Goal: Task Accomplishment & Management: Manage account settings

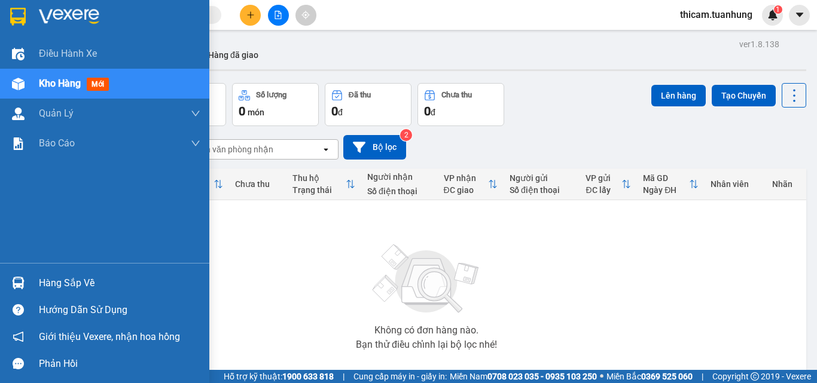
click at [50, 283] on div "Hàng sắp về" at bounding box center [119, 283] width 161 height 18
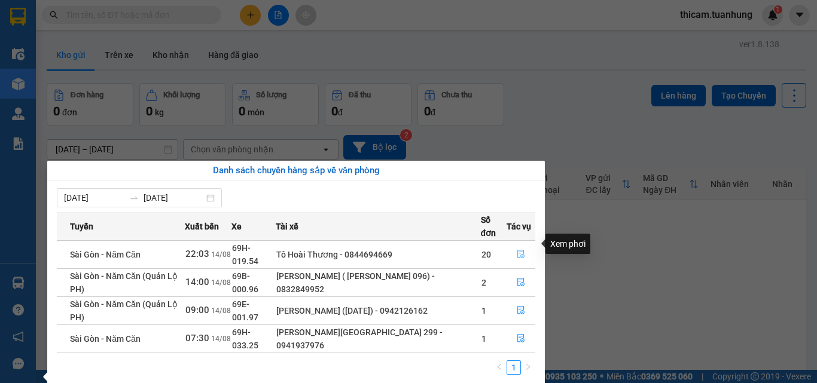
click at [521, 250] on icon "file-done" at bounding box center [521, 254] width 8 height 8
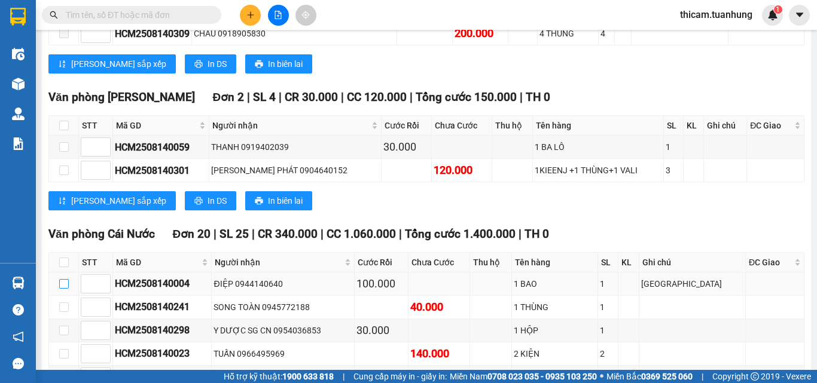
scroll to position [4125, 0]
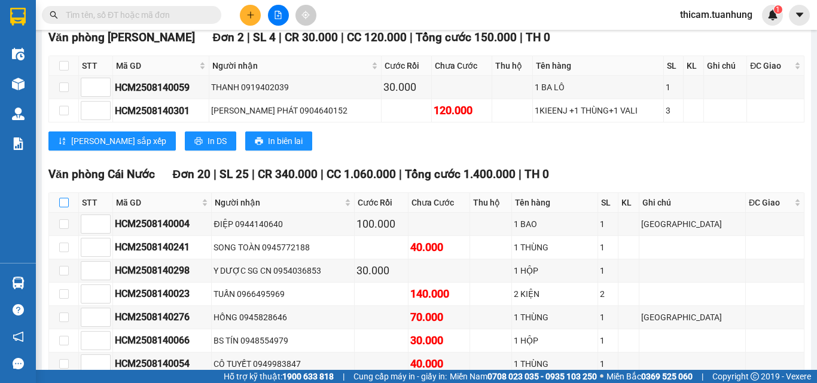
click at [63, 198] on input "checkbox" at bounding box center [64, 203] width 10 height 10
checkbox input "true"
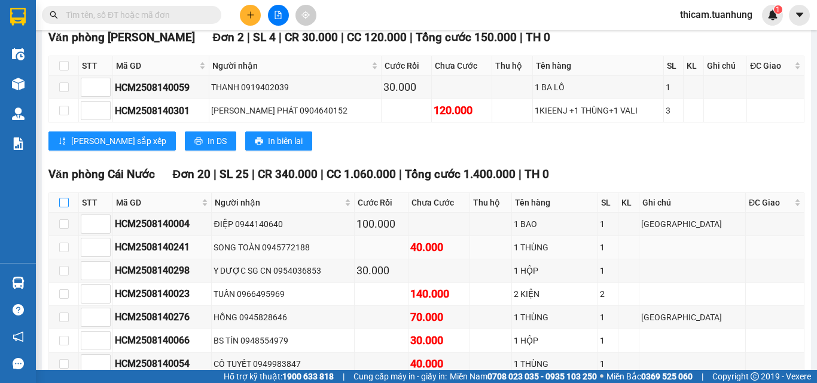
checkbox input "true"
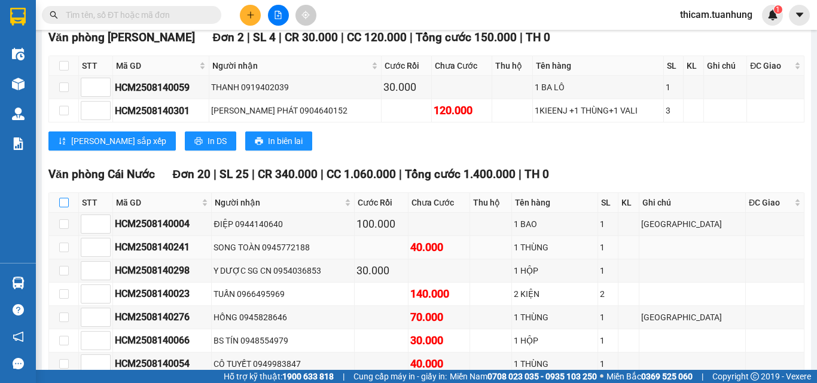
checkbox input "true"
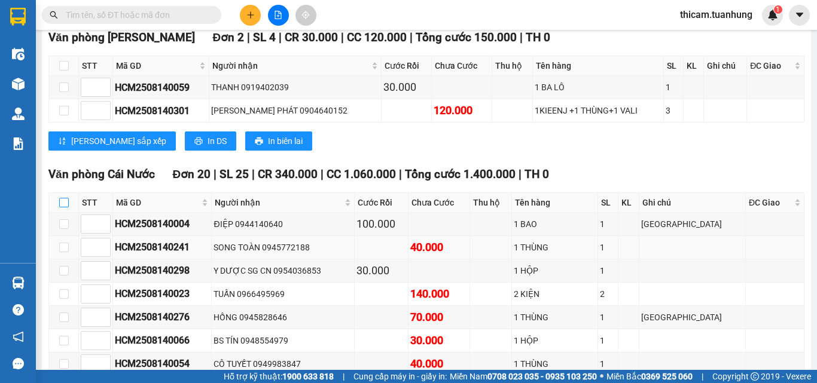
checkbox input "true"
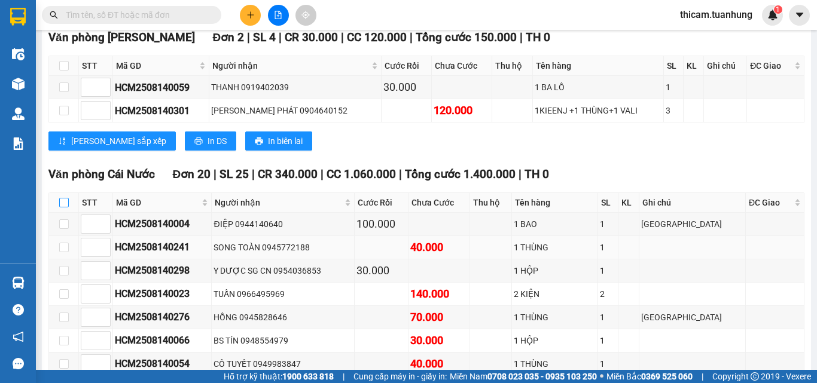
checkbox input "true"
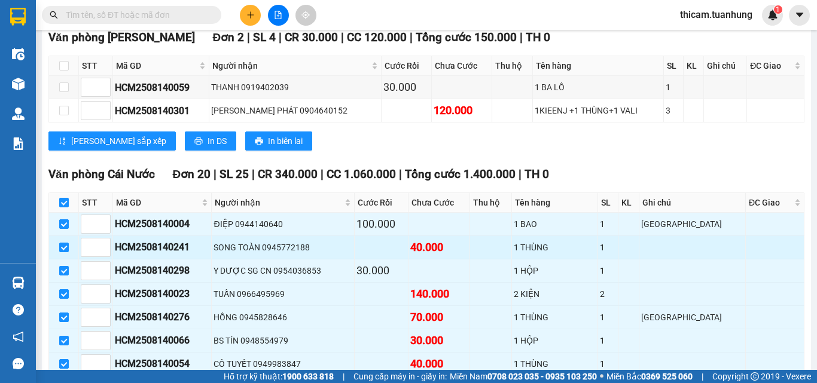
scroll to position [4543, 0]
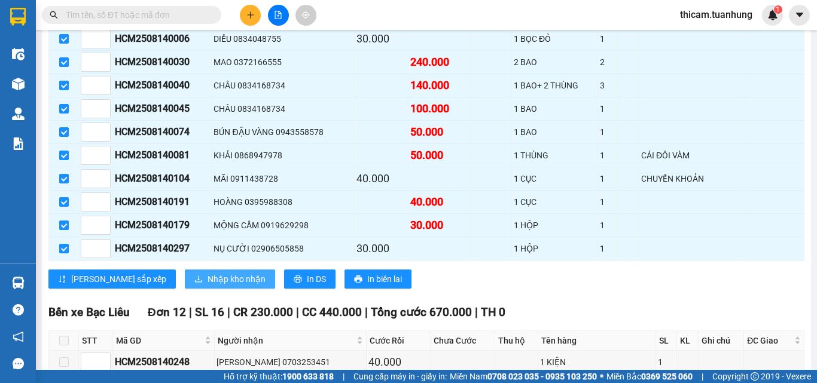
click at [207, 273] on span "Nhập kho nhận" at bounding box center [236, 279] width 58 height 13
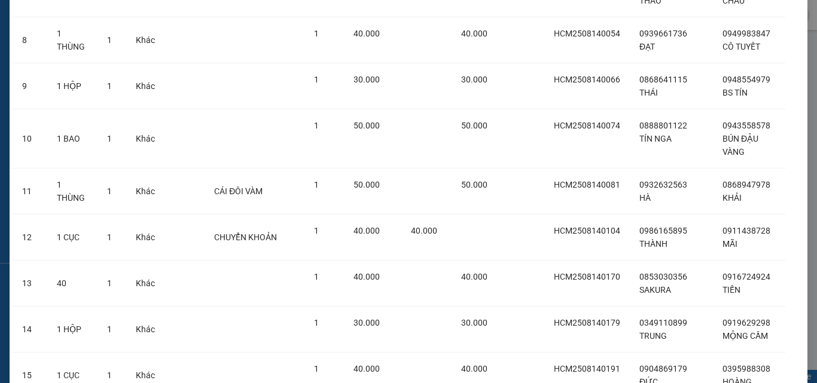
scroll to position [765, 0]
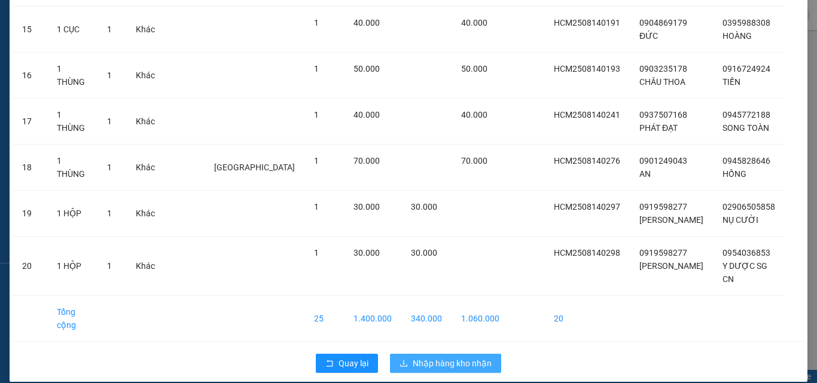
click at [450, 357] on span "Nhập hàng kho nhận" at bounding box center [451, 363] width 79 height 13
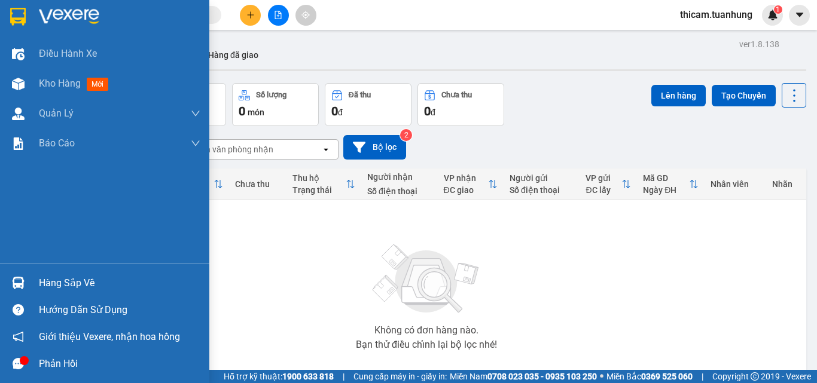
click at [72, 282] on div "Hàng sắp về" at bounding box center [119, 283] width 161 height 18
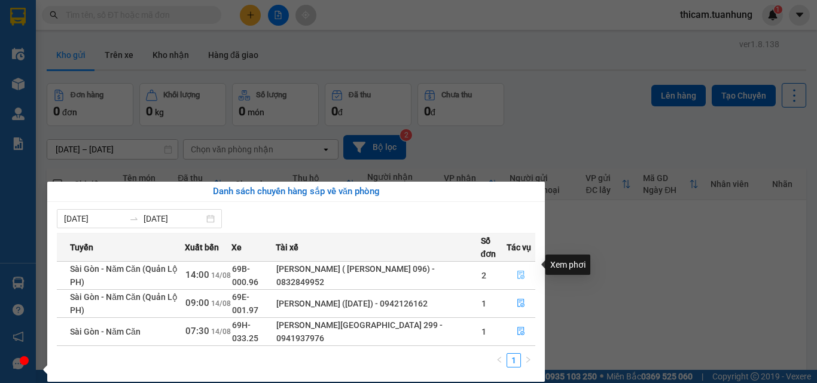
click at [520, 271] on icon "file-done" at bounding box center [520, 275] width 7 height 8
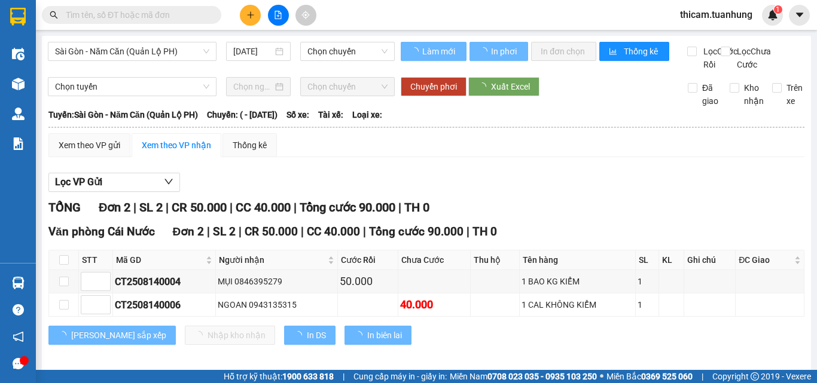
type input "14/08/2025"
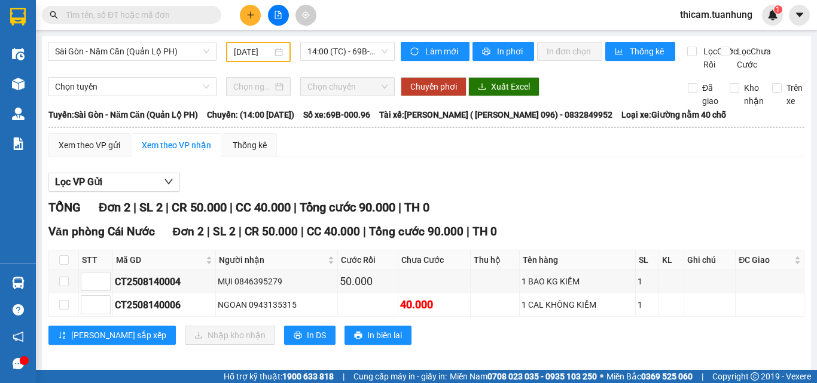
scroll to position [22, 0]
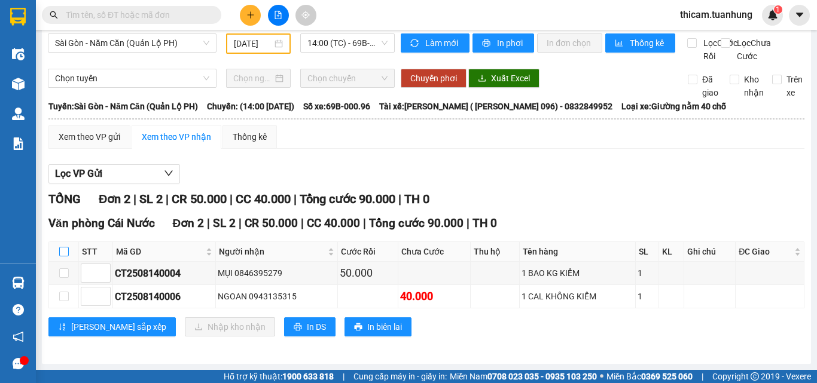
click at [63, 250] on input "checkbox" at bounding box center [64, 252] width 10 height 10
checkbox input "true"
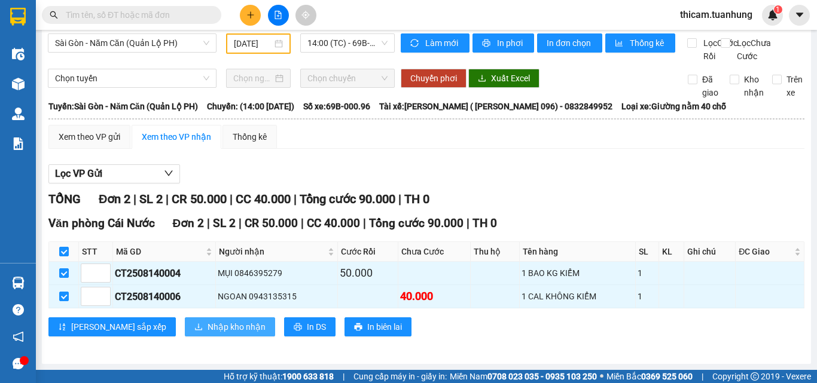
click at [207, 321] on span "Nhập kho nhận" at bounding box center [236, 326] width 58 height 13
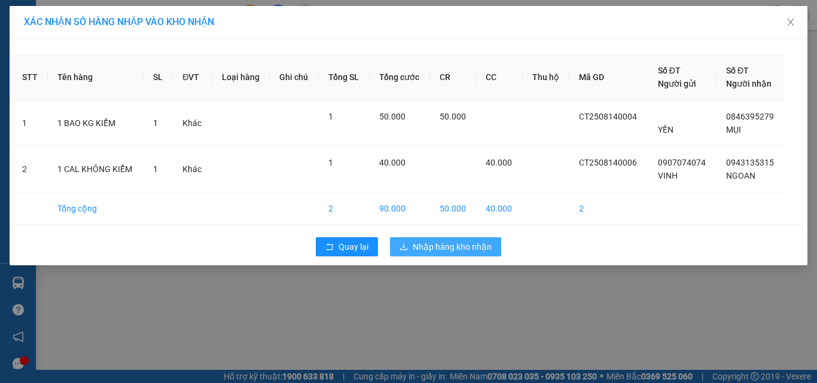
click at [464, 242] on span "Nhập hàng kho nhận" at bounding box center [451, 246] width 79 height 13
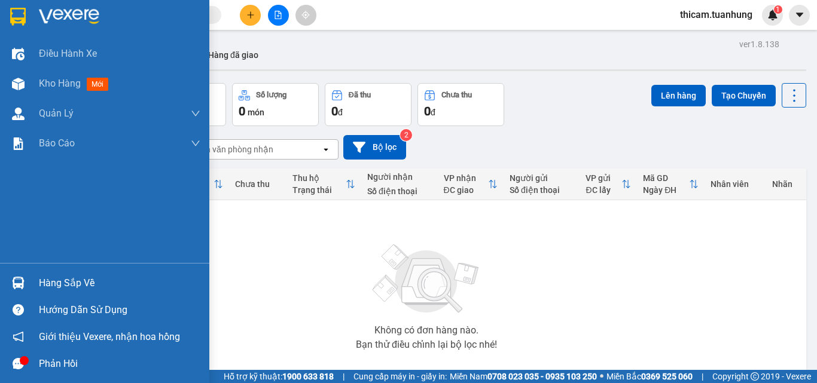
click at [73, 279] on div "Hàng sắp về" at bounding box center [119, 283] width 161 height 18
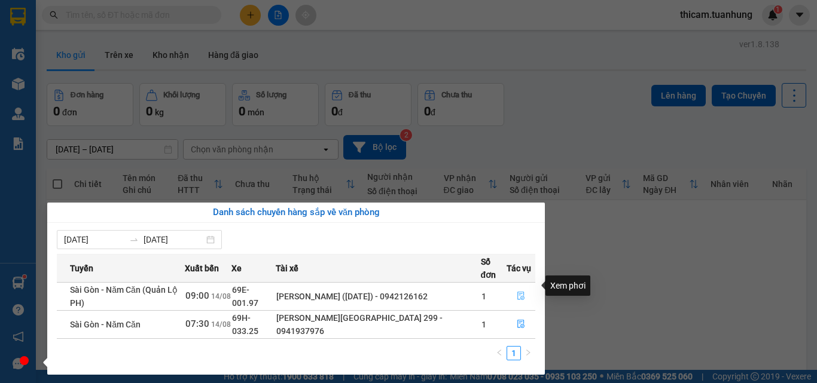
click at [522, 292] on icon "file-done" at bounding box center [521, 296] width 8 height 8
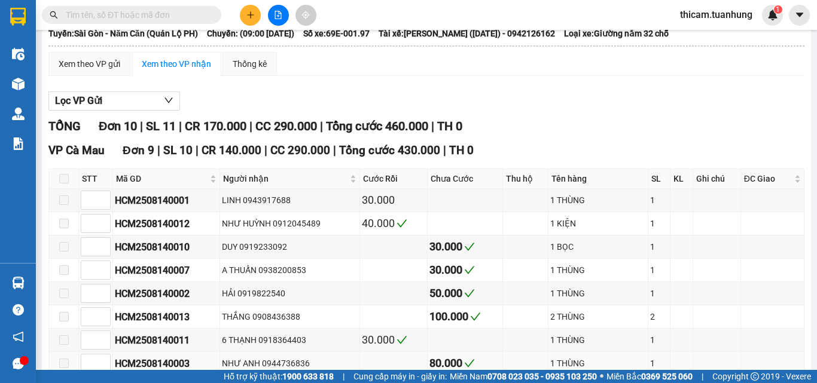
scroll to position [298, 0]
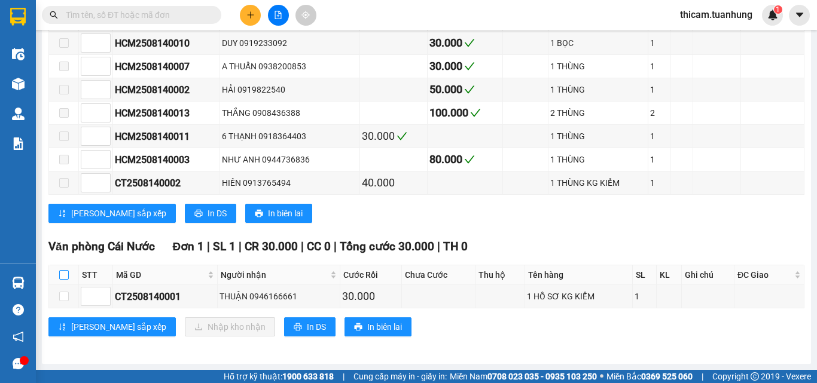
click at [62, 276] on input "checkbox" at bounding box center [64, 275] width 10 height 10
checkbox input "true"
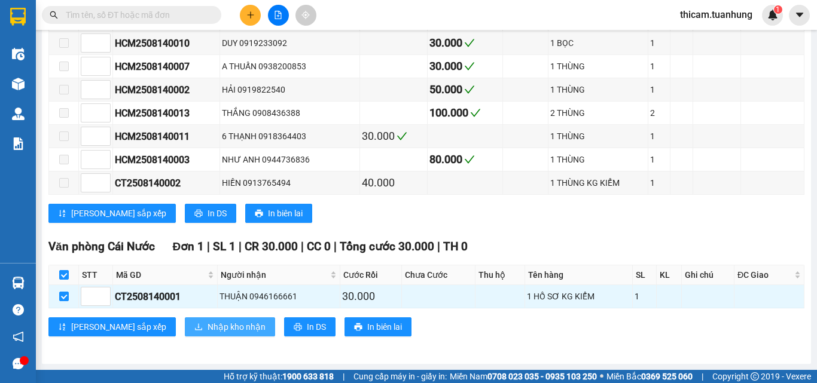
click at [207, 326] on span "Nhập kho nhận" at bounding box center [236, 326] width 58 height 13
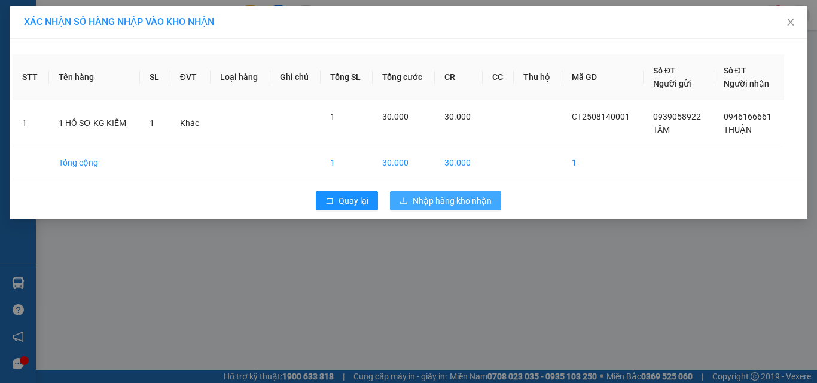
click at [429, 196] on span "Nhập hàng kho nhận" at bounding box center [451, 200] width 79 height 13
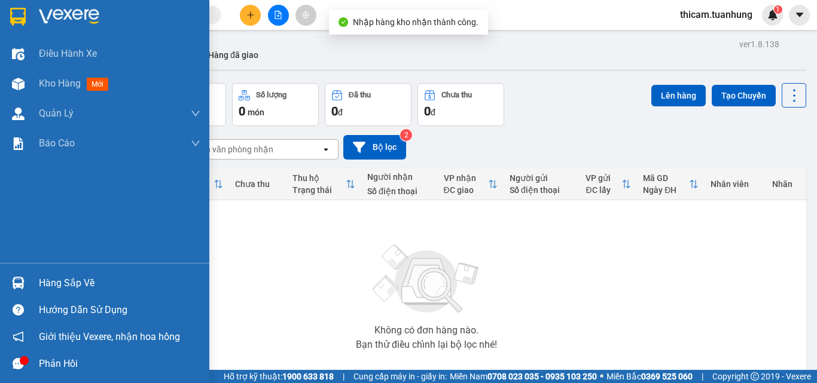
click at [65, 286] on div "Hàng sắp về" at bounding box center [119, 283] width 161 height 18
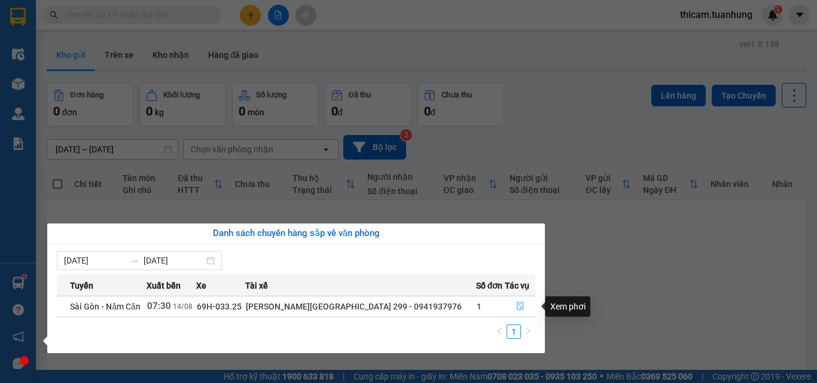
click at [517, 303] on icon "file-done" at bounding box center [520, 306] width 8 height 8
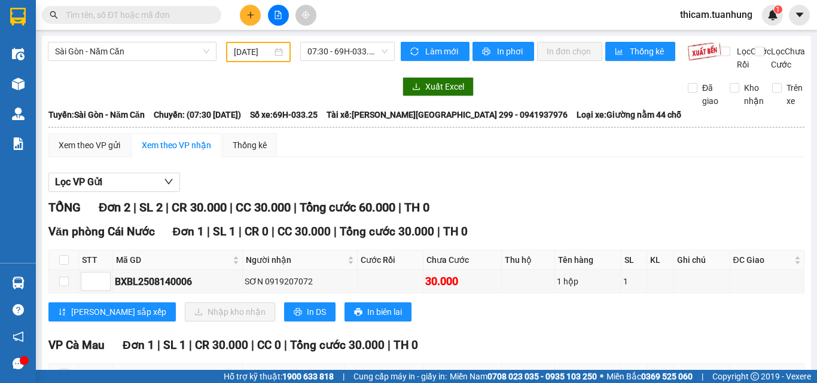
click at [58, 264] on th at bounding box center [64, 260] width 30 height 20
click at [61, 265] on input "checkbox" at bounding box center [64, 260] width 10 height 10
checkbox input "true"
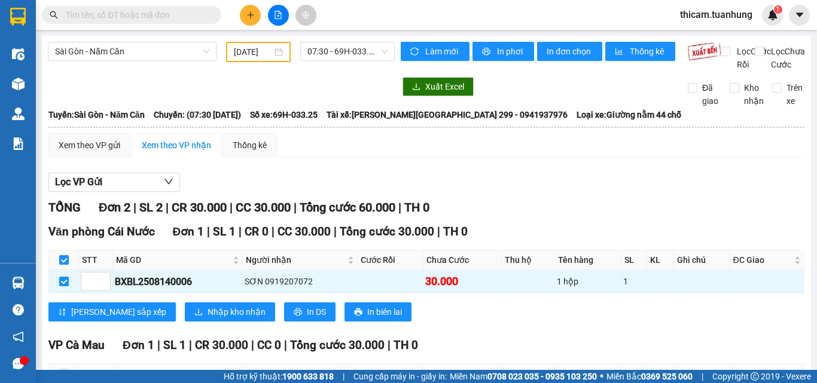
checkbox input "true"
click at [207, 319] on span "Nhập kho nhận" at bounding box center [236, 311] width 58 height 13
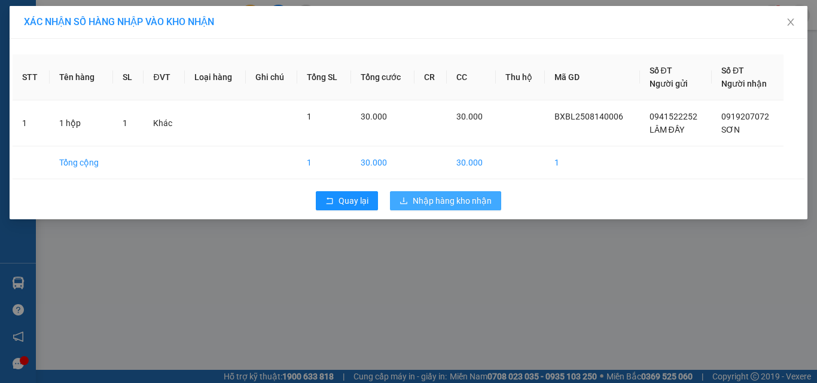
click at [484, 206] on span "Nhập hàng kho nhận" at bounding box center [451, 200] width 79 height 13
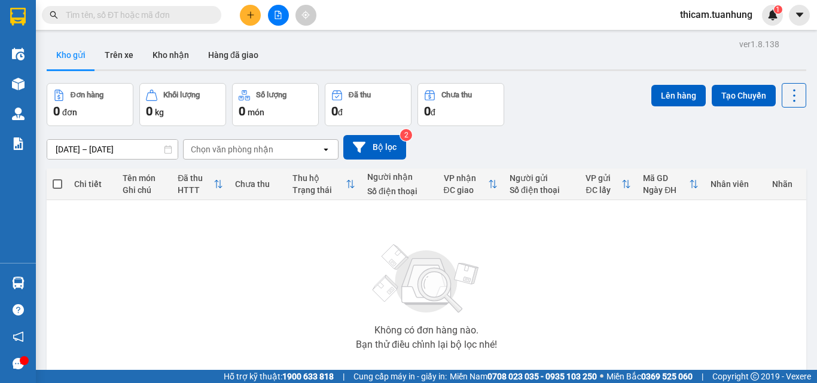
click at [247, 22] on button at bounding box center [250, 15] width 21 height 21
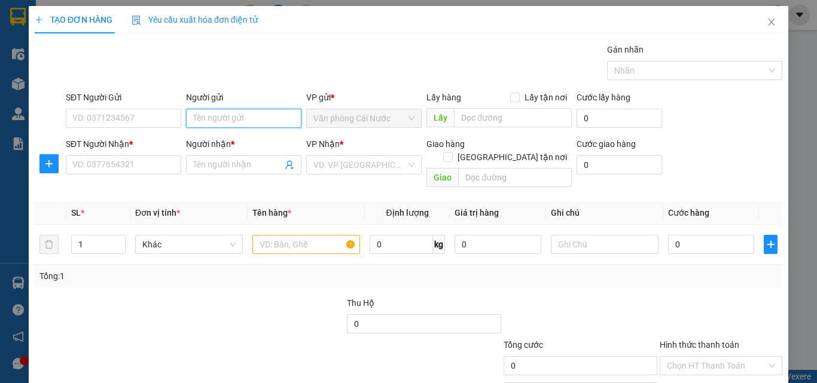
click at [242, 120] on input "Người gửi" at bounding box center [243, 118] width 115 height 19
type input "U"
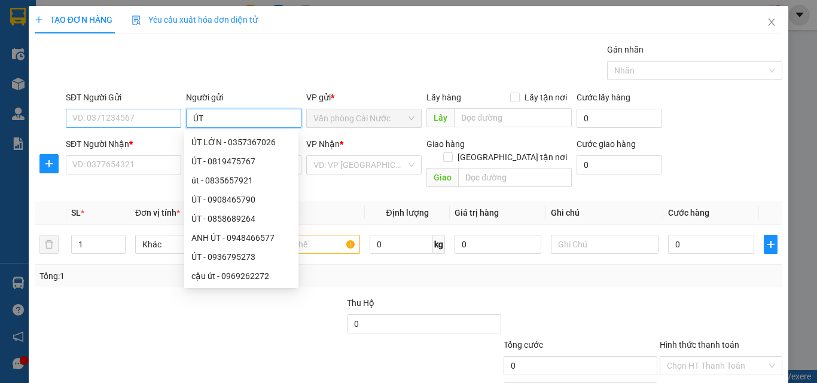
type input "ÚT"
click at [115, 118] on input "SĐT Người Gửi" at bounding box center [123, 118] width 115 height 19
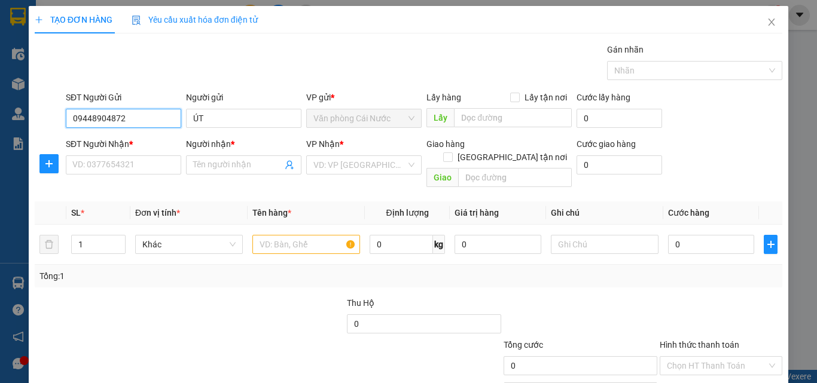
click at [103, 118] on input "09448904872" at bounding box center [123, 118] width 115 height 19
type input "0944894872"
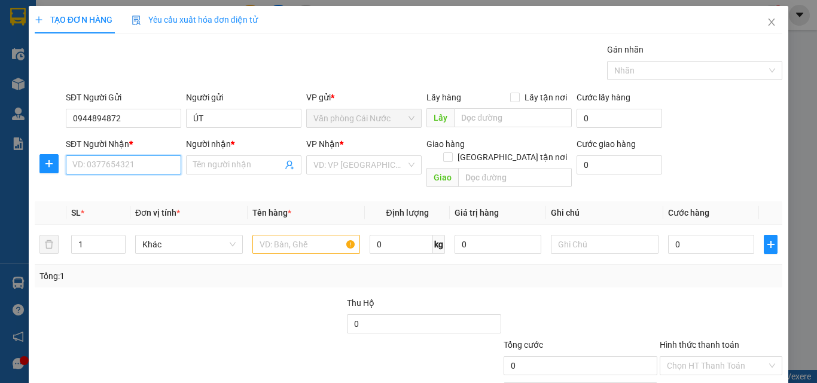
click at [146, 166] on input "SĐT Người Nhận *" at bounding box center [123, 164] width 115 height 19
click at [153, 164] on input "SĐT Người Nhận *" at bounding box center [123, 164] width 115 height 19
type input "0366535220"
click at [117, 192] on div "0366535220 - NHỎ" at bounding box center [122, 188] width 100 height 13
type input "NHỎ"
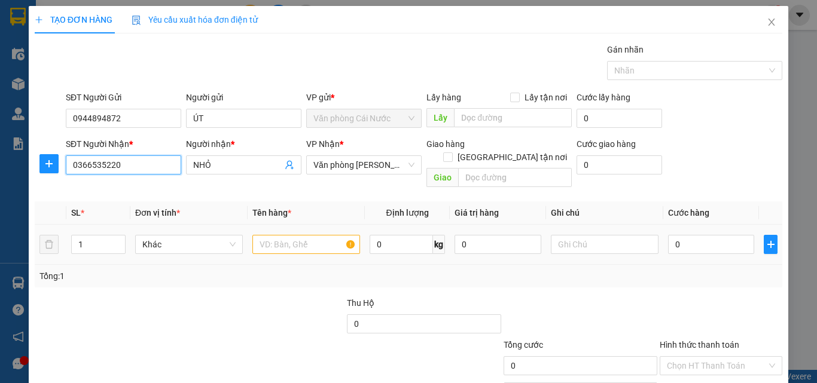
type input "0366535220"
click at [289, 235] on input "text" at bounding box center [306, 244] width 108 height 19
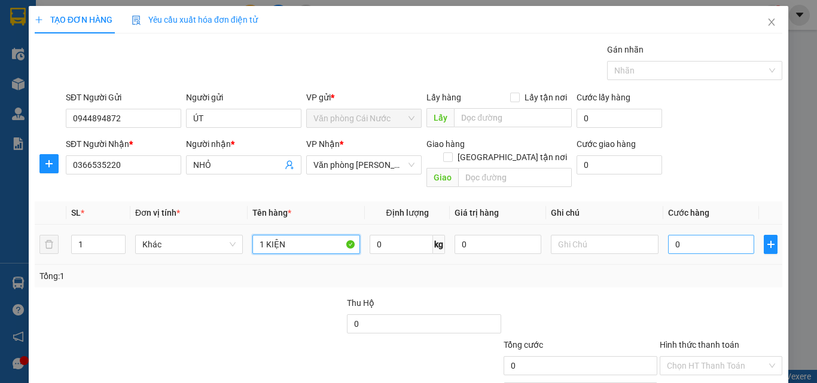
type input "1 KIỆN"
click at [698, 235] on input "0" at bounding box center [711, 244] width 86 height 19
type input "9"
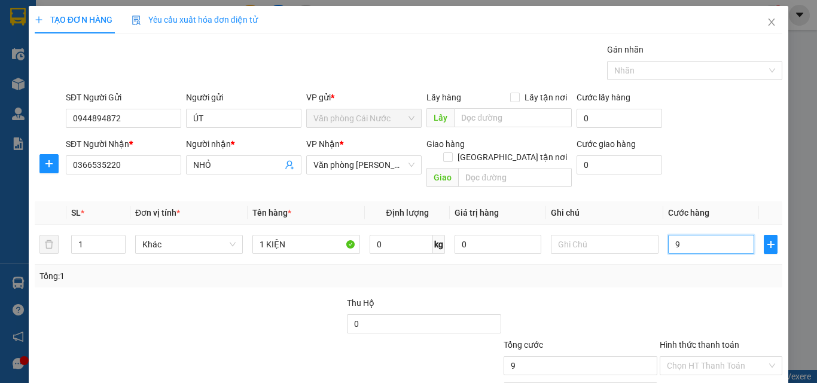
type input "90"
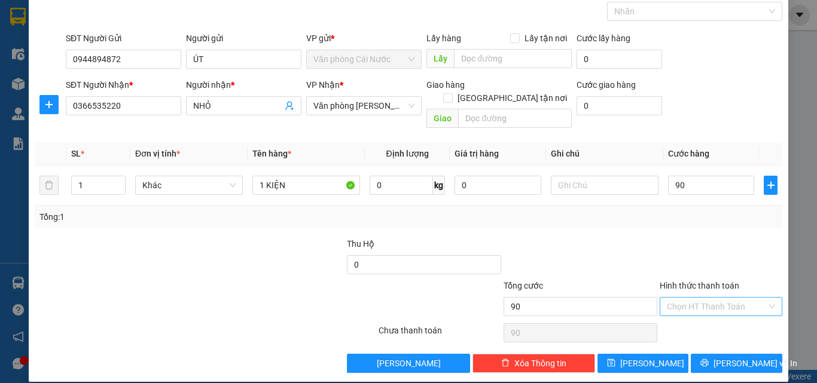
type input "90.000"
click at [704, 298] on input "Hình thức thanh toán" at bounding box center [717, 307] width 100 height 18
click at [689, 321] on div "Tại văn phòng" at bounding box center [713, 317] width 107 height 13
type input "0"
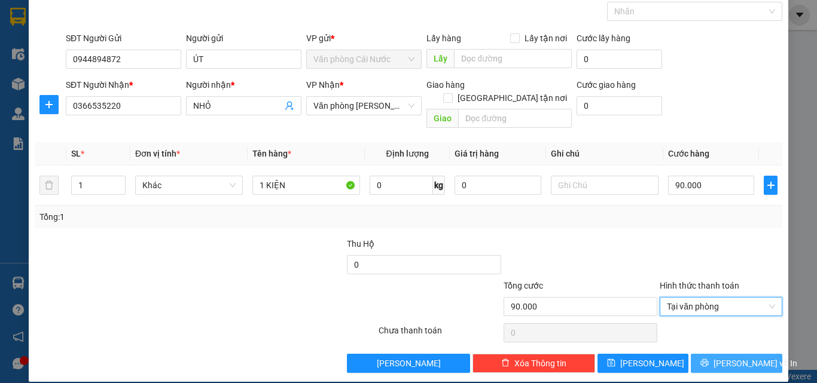
click at [708, 359] on span "printer" at bounding box center [704, 364] width 8 height 10
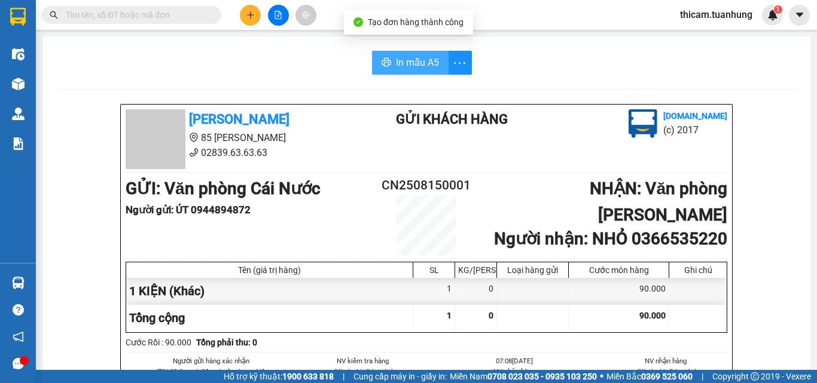
click at [415, 66] on span "In mẫu A5" at bounding box center [417, 62] width 43 height 15
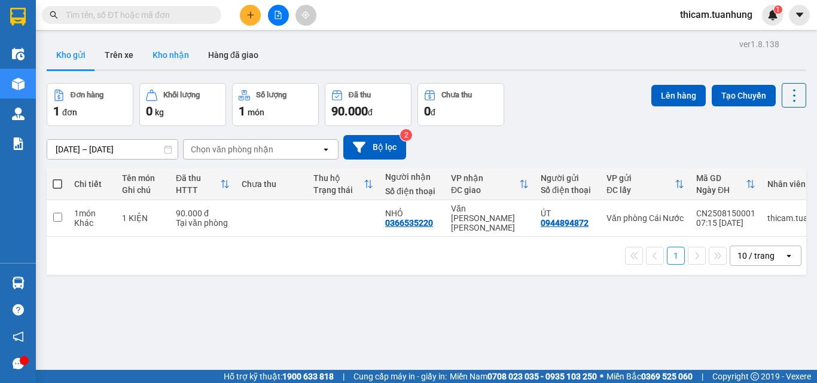
click at [167, 50] on button "Kho nhận" at bounding box center [171, 55] width 56 height 29
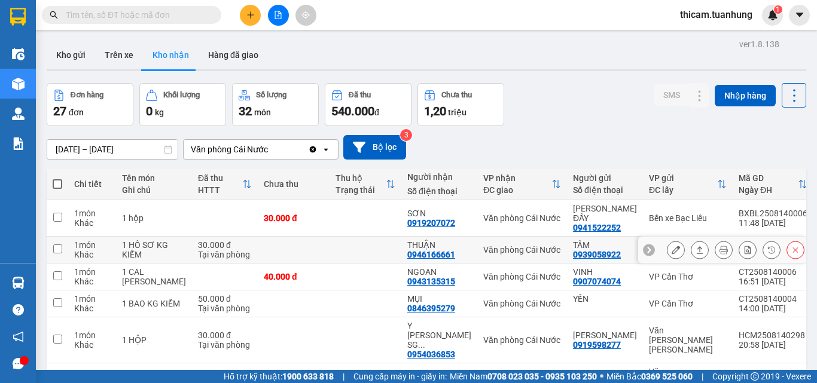
scroll to position [60, 0]
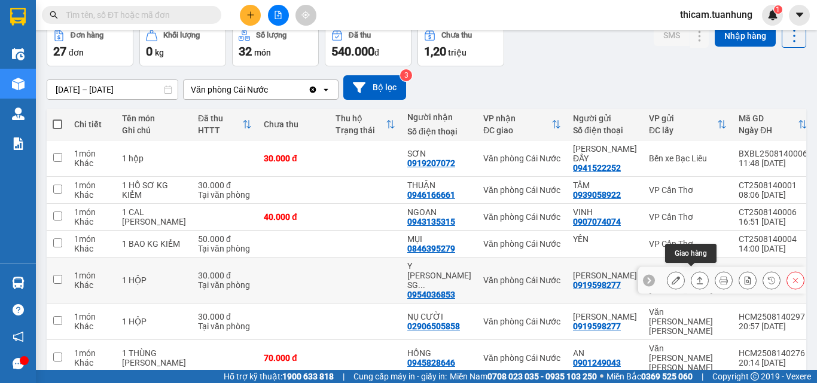
click at [695, 277] on icon at bounding box center [699, 280] width 8 height 8
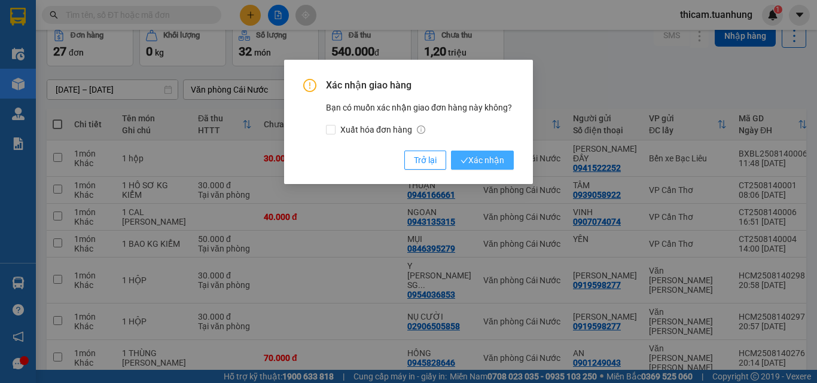
click at [489, 156] on span "Xác nhận" at bounding box center [482, 160] width 44 height 13
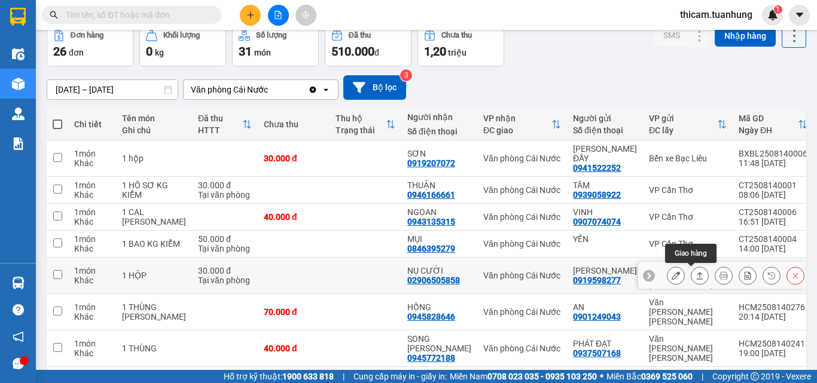
click at [697, 273] on button at bounding box center [699, 275] width 17 height 21
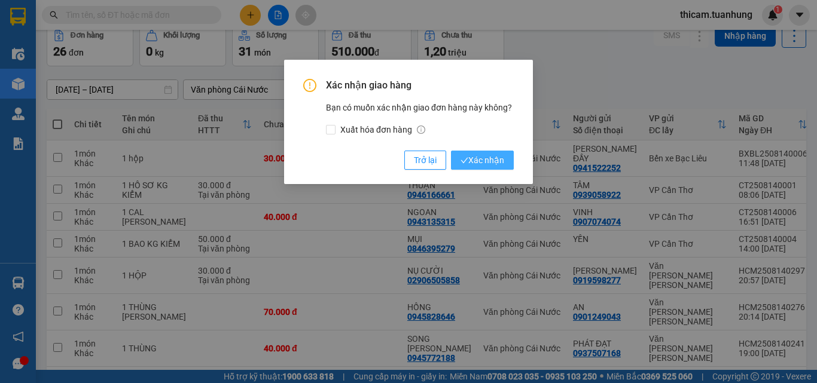
click at [497, 160] on span "Xác nhận" at bounding box center [482, 160] width 44 height 13
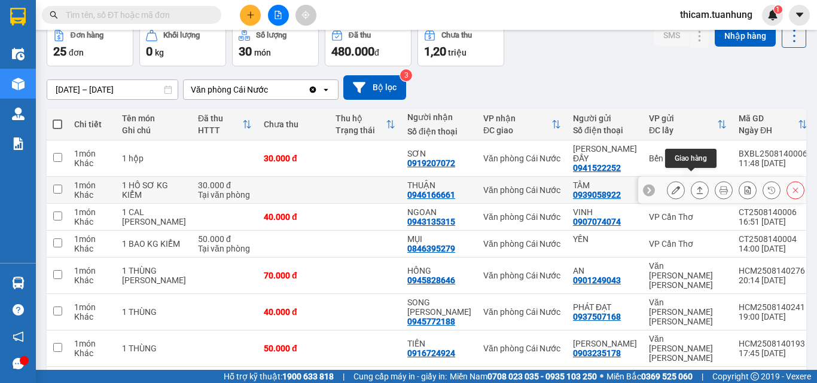
click at [695, 184] on button at bounding box center [699, 190] width 17 height 21
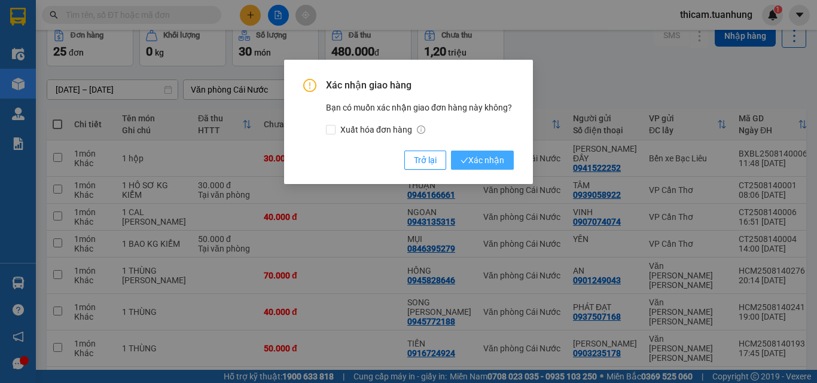
click at [480, 158] on span "Xác nhận" at bounding box center [482, 160] width 44 height 13
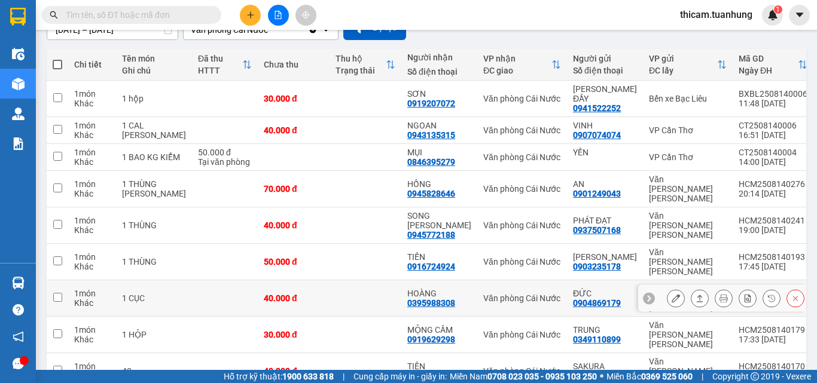
scroll to position [172, 0]
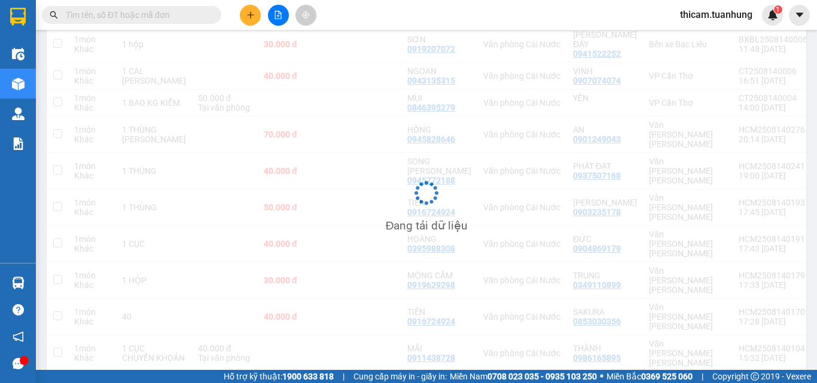
scroll to position [55, 0]
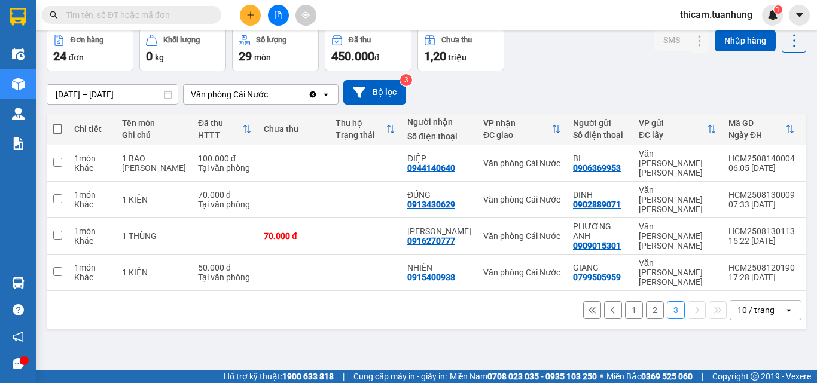
click at [646, 301] on button "2" at bounding box center [655, 310] width 18 height 18
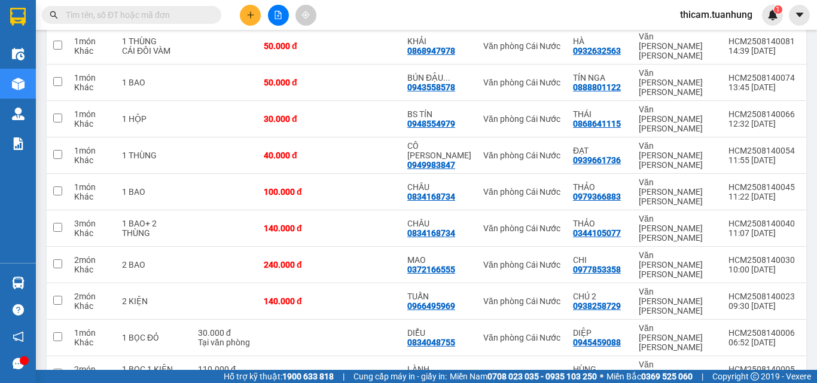
scroll to position [0, 0]
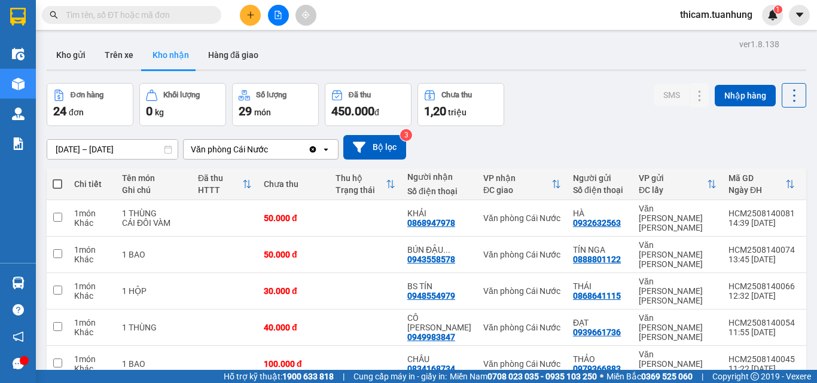
click at [106, 150] on input "13/08/2025 – 15/08/2025" at bounding box center [112, 149] width 130 height 19
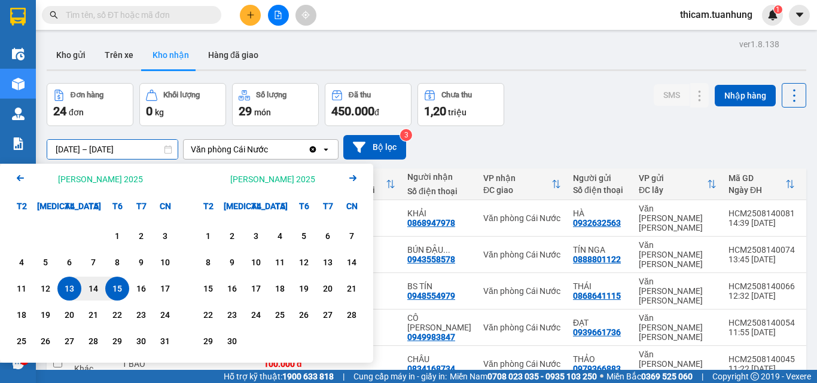
click at [18, 179] on icon "Previous month." at bounding box center [20, 178] width 7 height 6
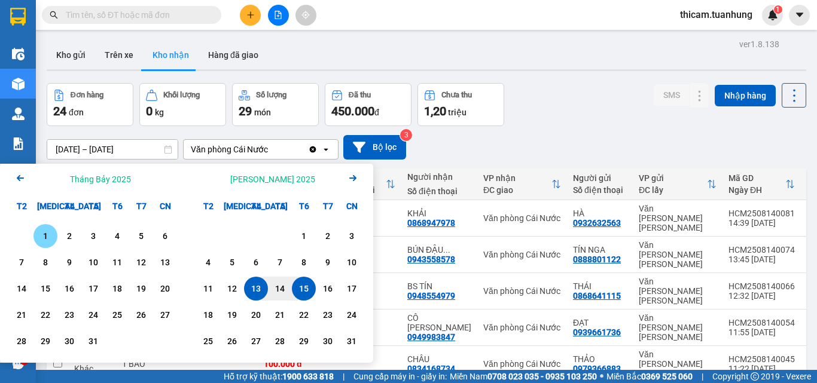
click at [45, 235] on div "1" at bounding box center [45, 236] width 17 height 14
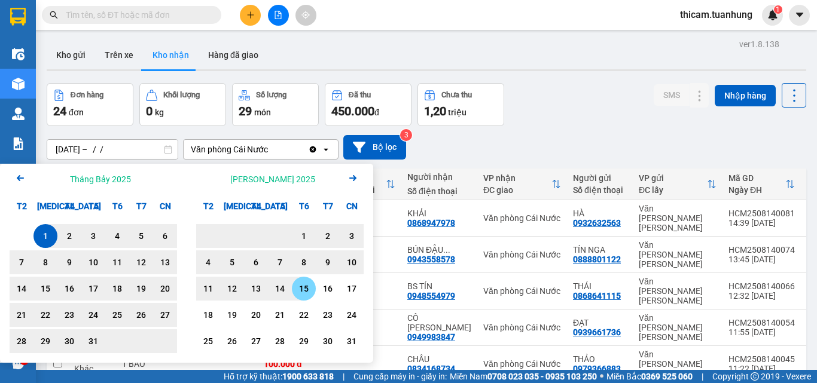
click at [307, 293] on div "15" at bounding box center [303, 289] width 17 height 14
type input "[DATE] – [DATE]"
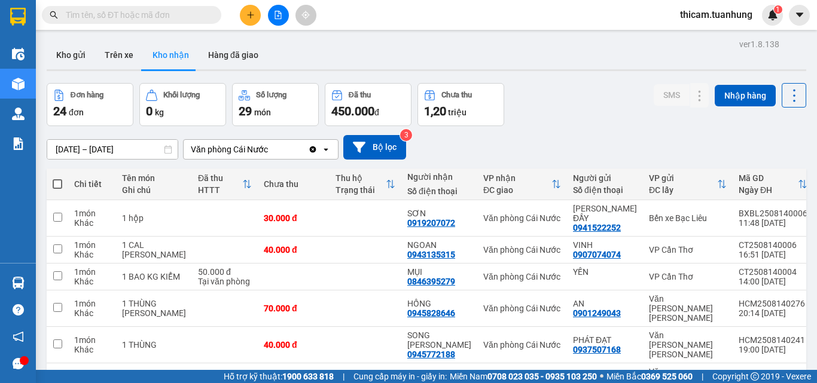
scroll to position [172, 0]
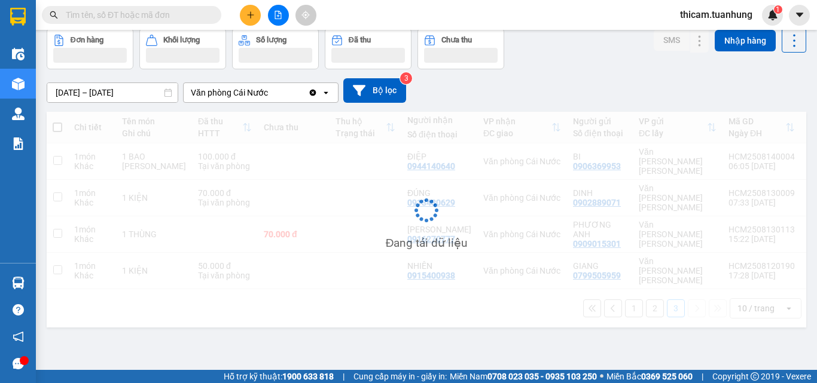
scroll to position [55, 0]
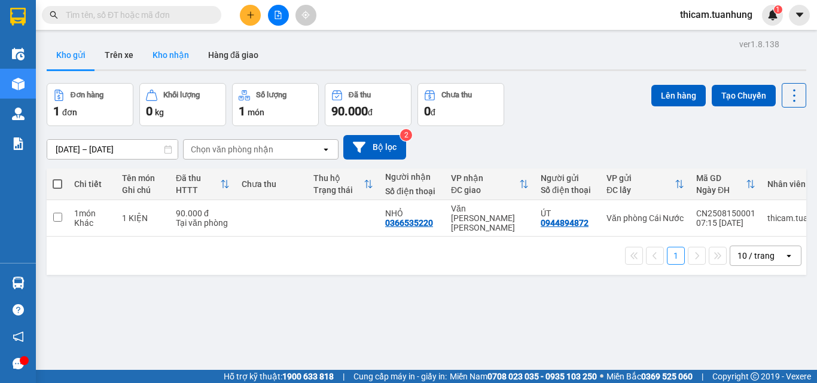
click at [169, 51] on button "Kho nhận" at bounding box center [171, 55] width 56 height 29
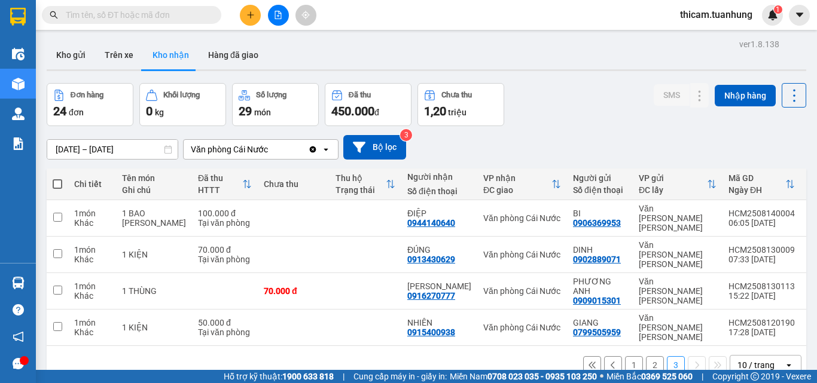
click at [625, 356] on button "1" at bounding box center [634, 365] width 18 height 18
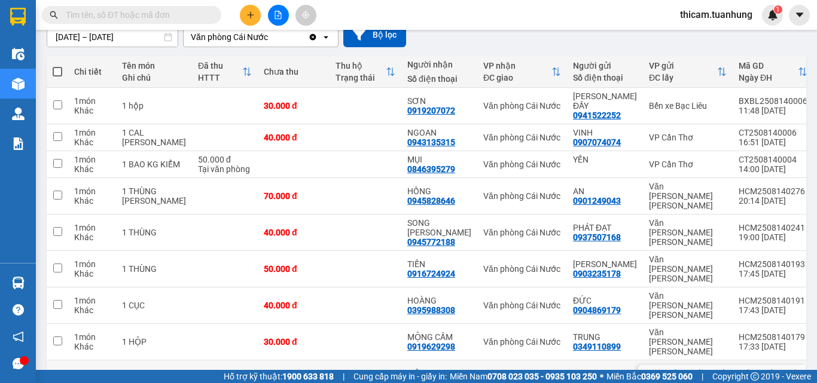
scroll to position [172, 0]
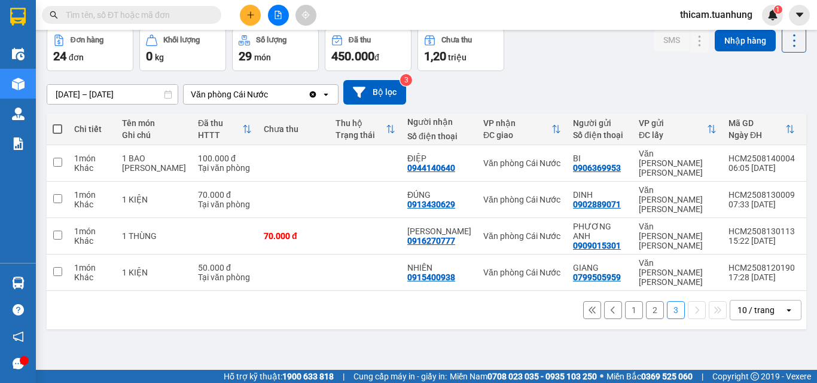
scroll to position [0, 0]
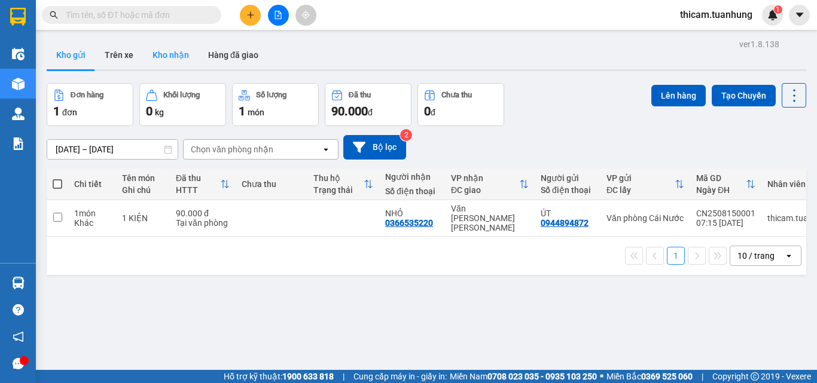
click at [175, 53] on button "Kho nhận" at bounding box center [171, 55] width 56 height 29
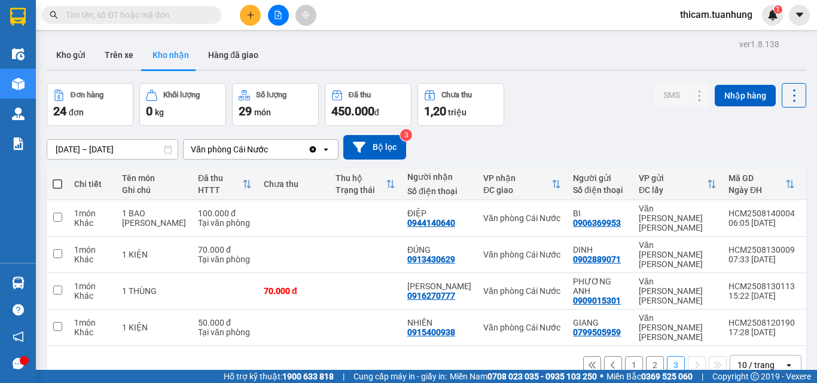
click at [625, 356] on button "1" at bounding box center [634, 365] width 18 height 18
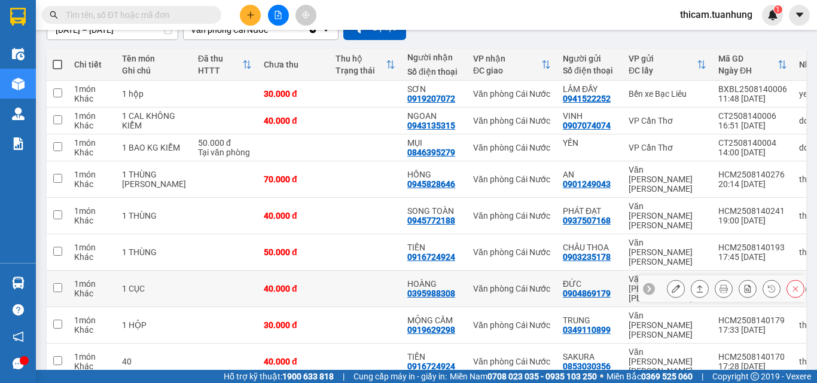
scroll to position [172, 0]
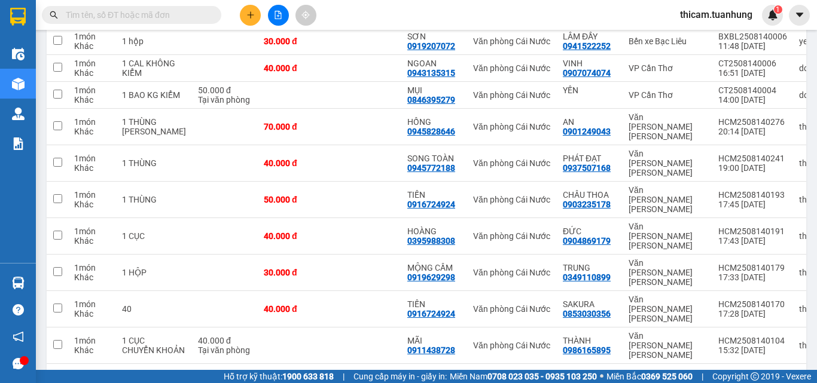
click at [646, 362] on button "2" at bounding box center [655, 383] width 18 height 18
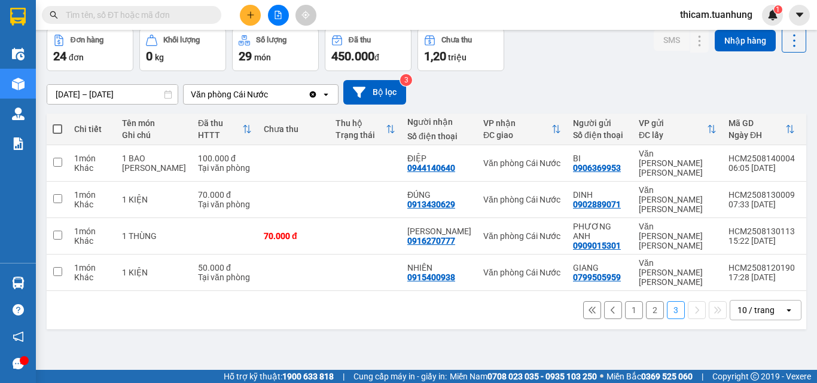
click at [646, 301] on button "2" at bounding box center [655, 310] width 18 height 18
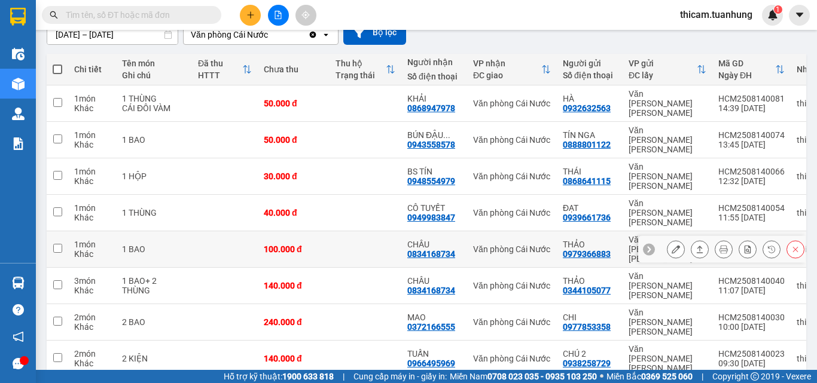
scroll to position [172, 0]
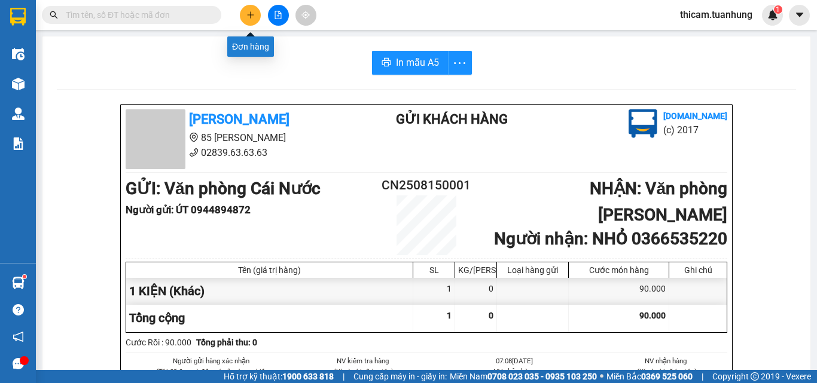
click at [249, 18] on icon "plus" at bounding box center [250, 15] width 8 height 8
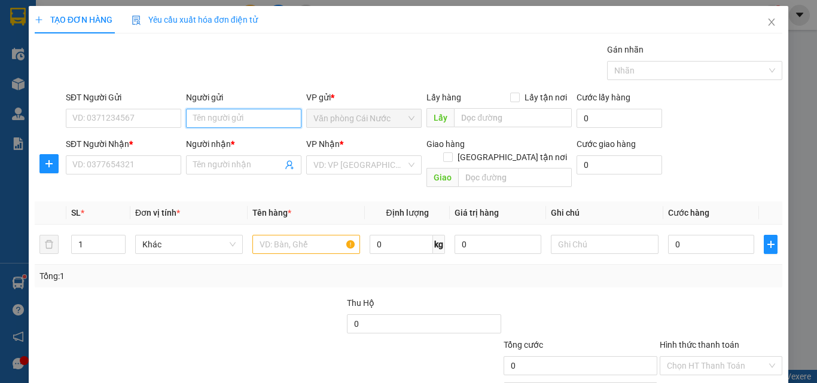
click at [245, 123] on input "Người gửi" at bounding box center [243, 118] width 115 height 19
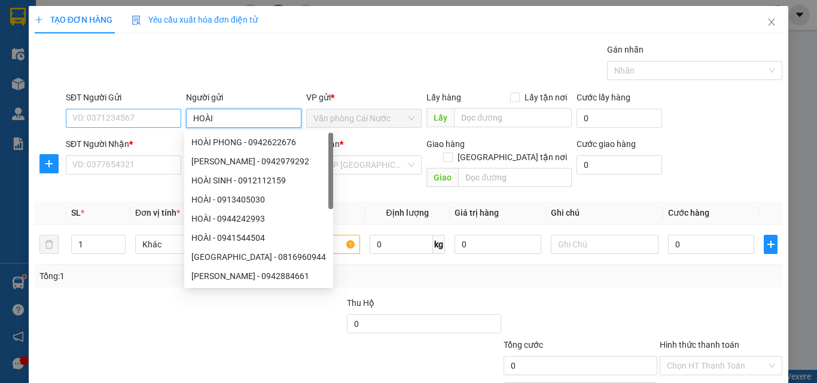
type input "HOÀI"
click at [132, 117] on input "SĐT Người Gửi" at bounding box center [123, 118] width 115 height 19
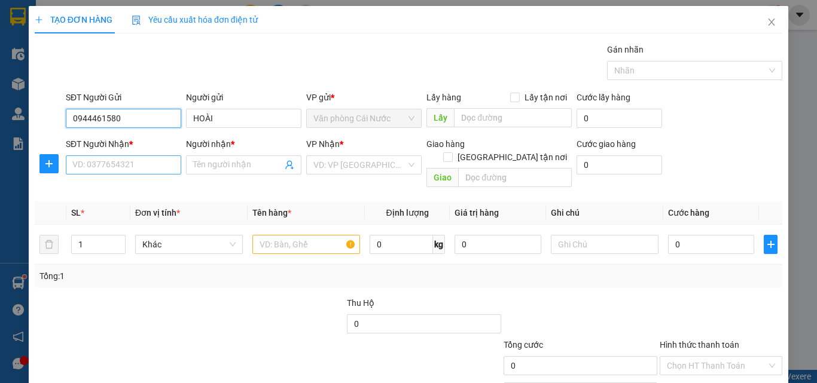
type input "0944461580"
click at [145, 170] on input "SĐT Người Nhận *" at bounding box center [123, 164] width 115 height 19
click at [147, 170] on input "SĐT Người Nhận *" at bounding box center [123, 164] width 115 height 19
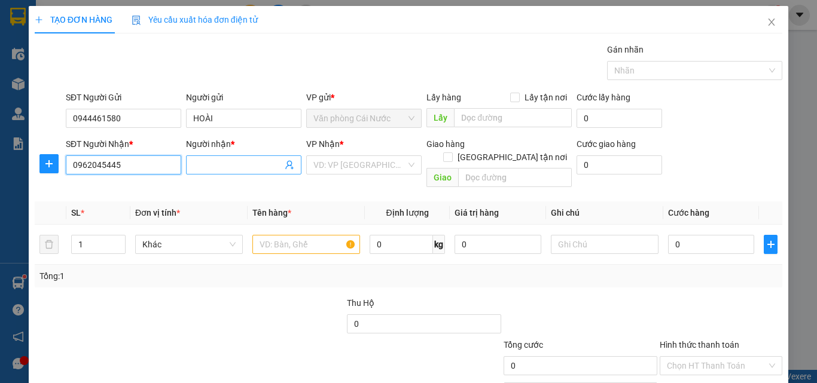
type input "0962045445"
click at [241, 167] on input "Người nhận *" at bounding box center [237, 164] width 89 height 13
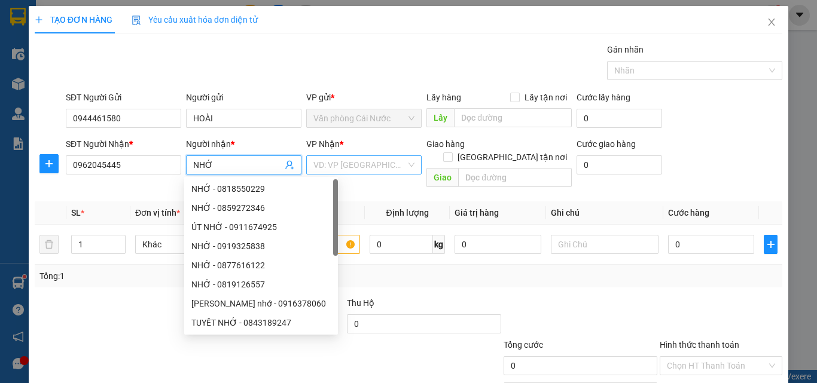
type input "NHỚ"
click at [397, 168] on input "search" at bounding box center [359, 165] width 93 height 18
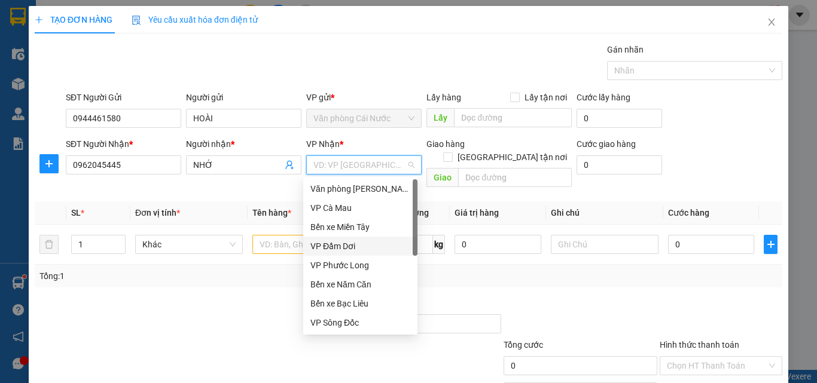
scroll to position [77, 0]
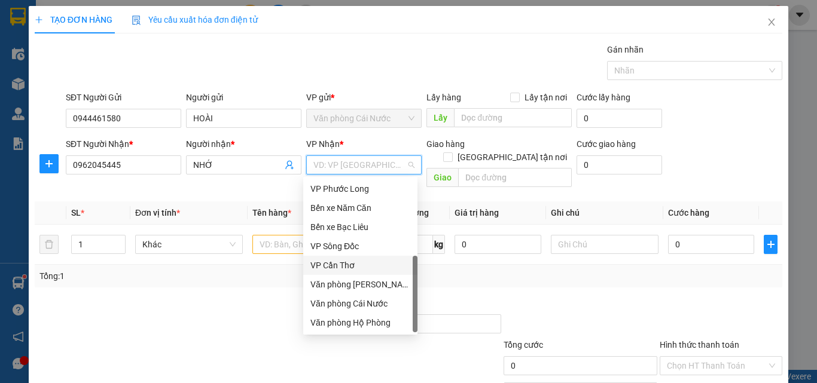
click at [344, 265] on div "VP Cần Thơ" at bounding box center [360, 265] width 100 height 13
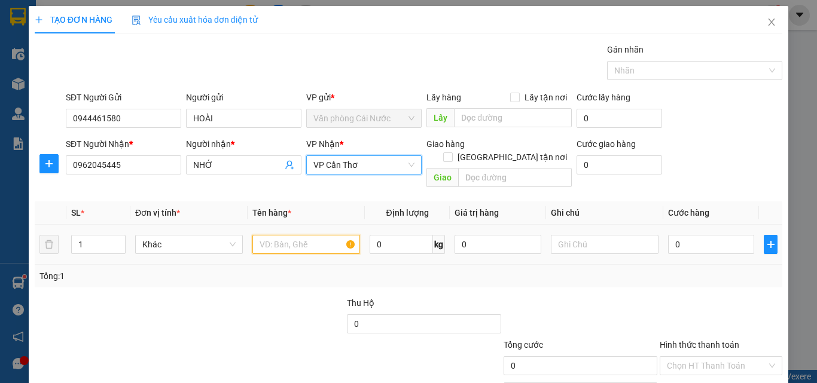
click at [301, 235] on input "text" at bounding box center [306, 244] width 108 height 19
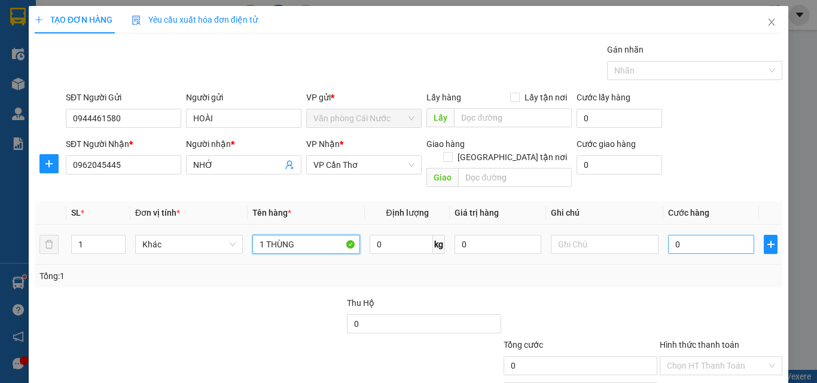
type input "1 THÙNG"
click at [714, 235] on input "0" at bounding box center [711, 244] width 86 height 19
type input "9"
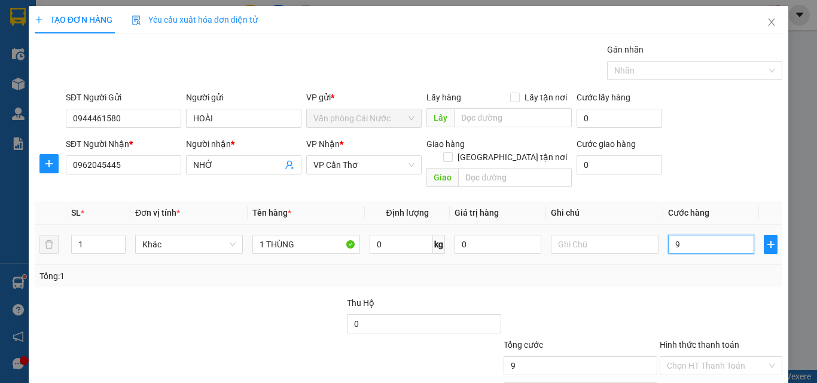
type input "90"
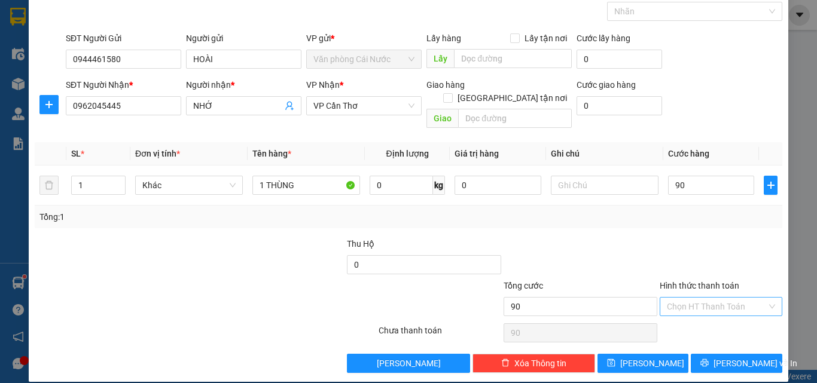
type input "90.000"
click at [708, 298] on input "Hình thức thanh toán" at bounding box center [717, 307] width 100 height 18
click at [699, 323] on div "Tại văn phòng" at bounding box center [713, 317] width 107 height 13
type input "0"
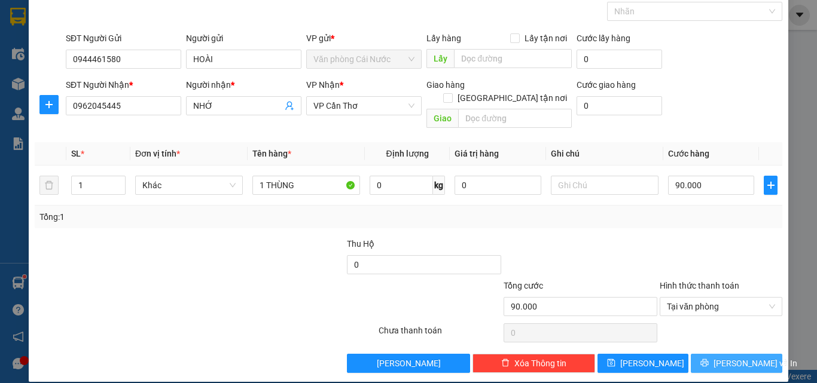
click at [690, 354] on button "[PERSON_NAME] và In" at bounding box center [735, 363] width 91 height 19
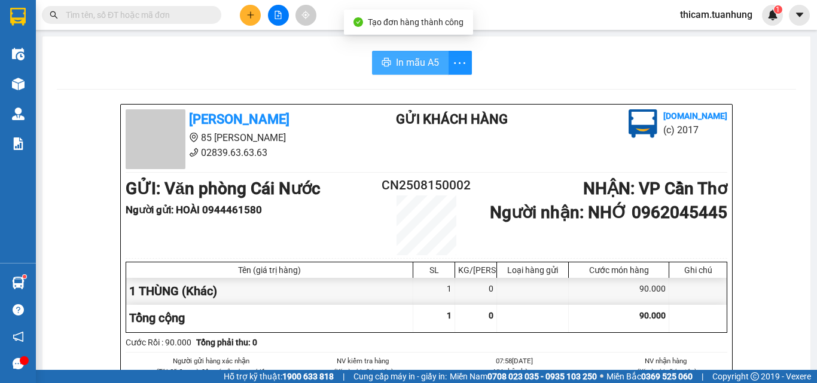
click at [410, 72] on button "In mẫu A5" at bounding box center [410, 63] width 77 height 24
click at [643, 56] on div "In mẫu A5" at bounding box center [426, 63] width 739 height 24
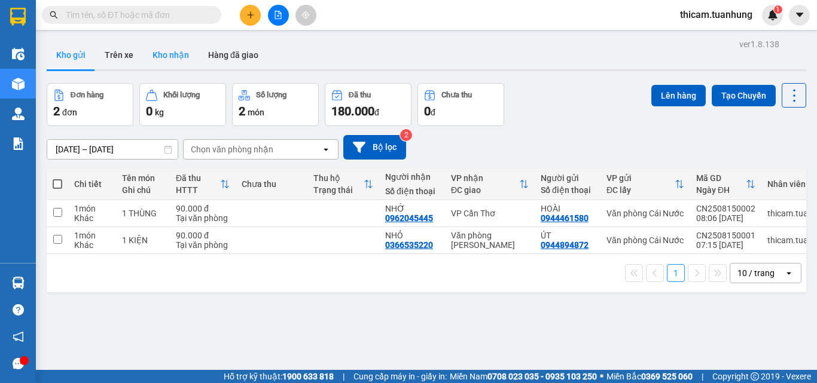
click at [172, 62] on button "Kho nhận" at bounding box center [171, 55] width 56 height 29
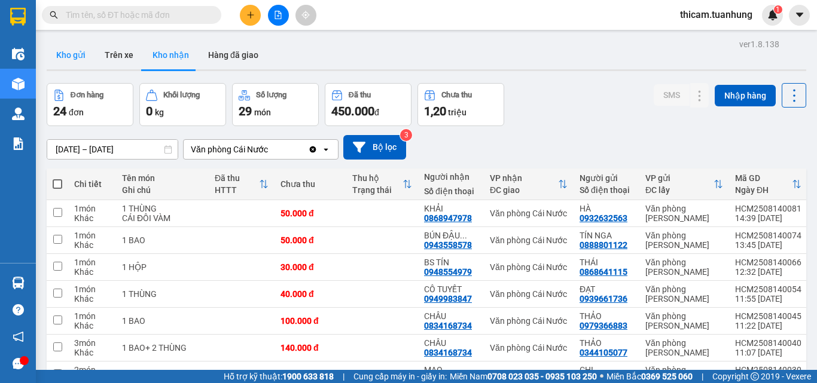
click at [76, 63] on button "Kho gửi" at bounding box center [71, 55] width 48 height 29
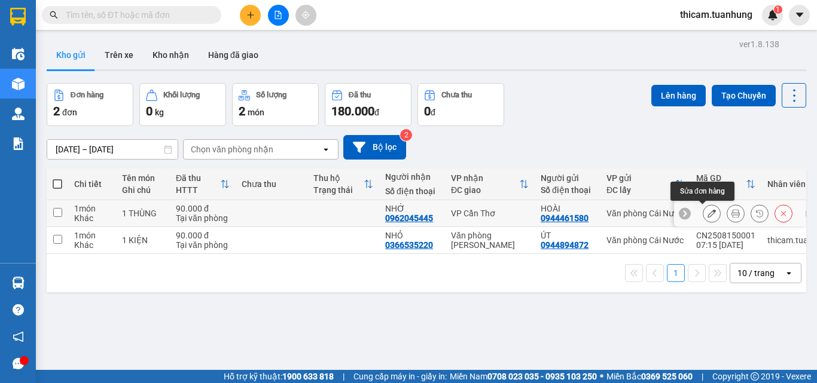
click at [707, 213] on icon at bounding box center [711, 213] width 8 height 8
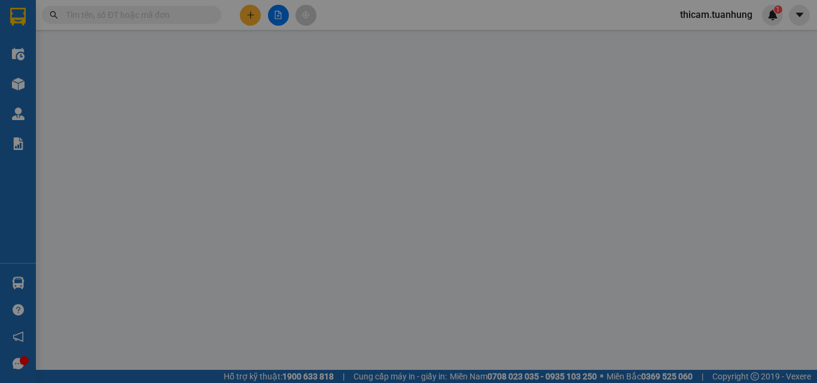
type input "0944461580"
type input "0962045445"
type input "90.000"
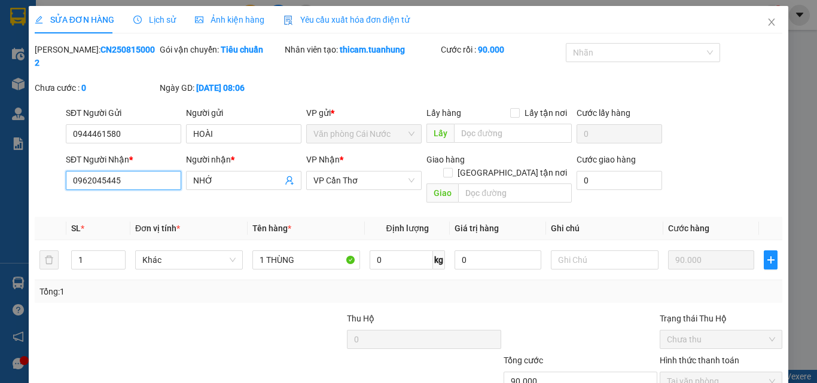
click at [126, 171] on input "0962045445" at bounding box center [123, 180] width 115 height 19
click at [768, 20] on icon "close" at bounding box center [771, 22] width 7 height 7
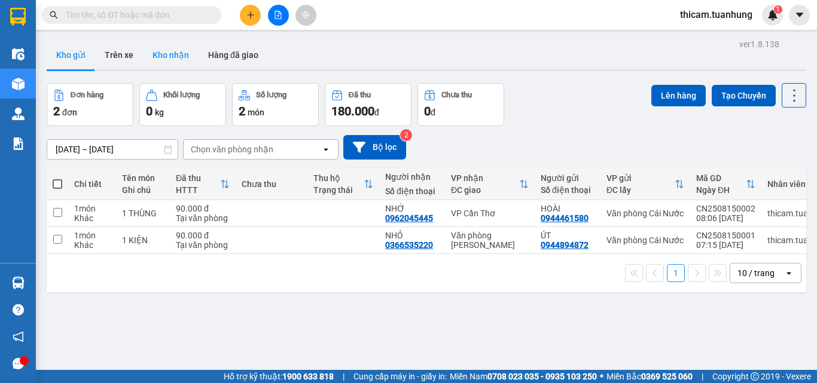
drag, startPoint x: 184, startPoint y: 50, endPoint x: 195, endPoint y: 54, distance: 11.5
click at [188, 50] on button "Kho nhận" at bounding box center [171, 55] width 56 height 29
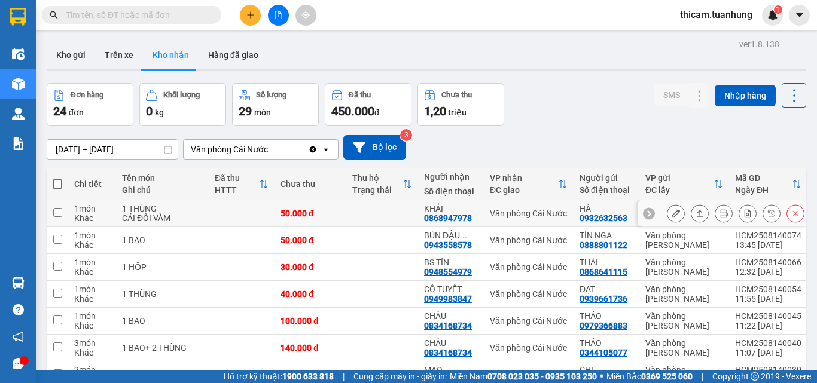
scroll to position [60, 0]
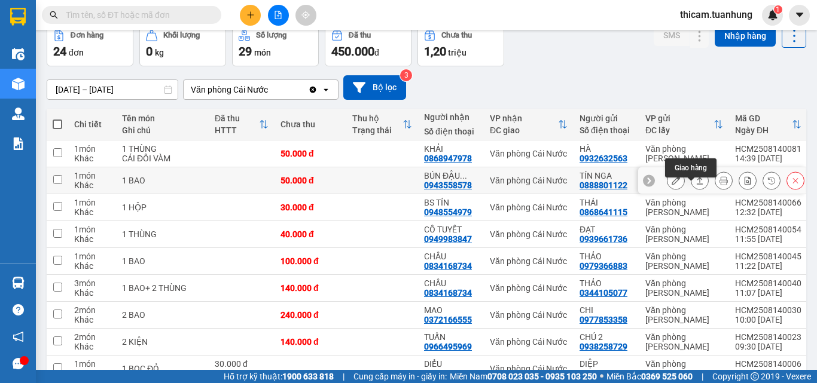
click at [695, 185] on icon at bounding box center [699, 180] width 8 height 8
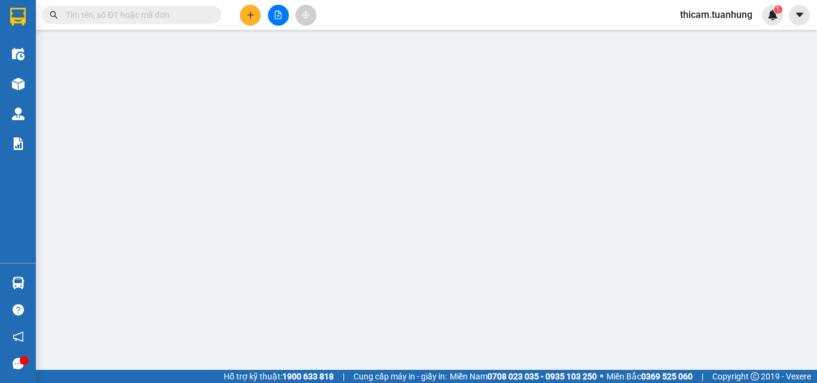
type input "0888801122"
type input "TÍN NGA"
type input "0943558578"
type input "BÚN ĐẬU VÀNG"
type input "50.000"
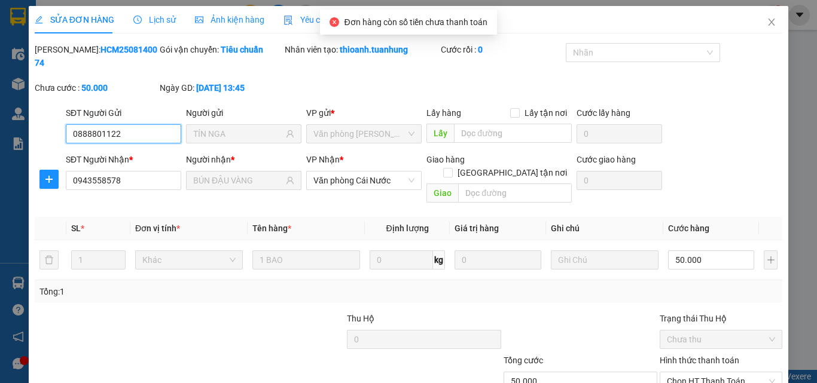
scroll to position [62, 0]
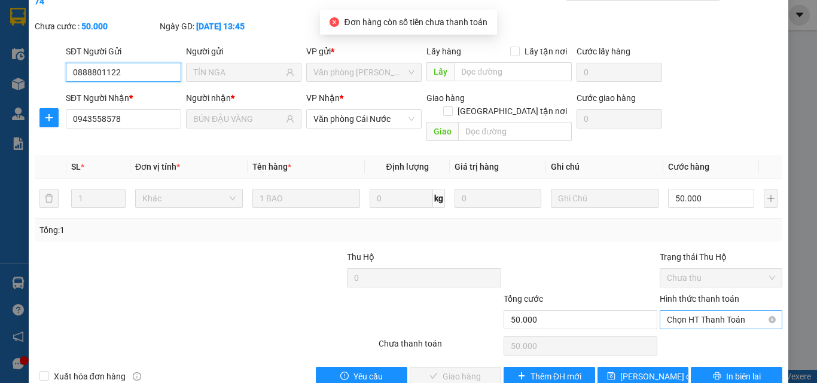
click at [702, 311] on span "Chọn HT Thanh Toán" at bounding box center [721, 320] width 108 height 18
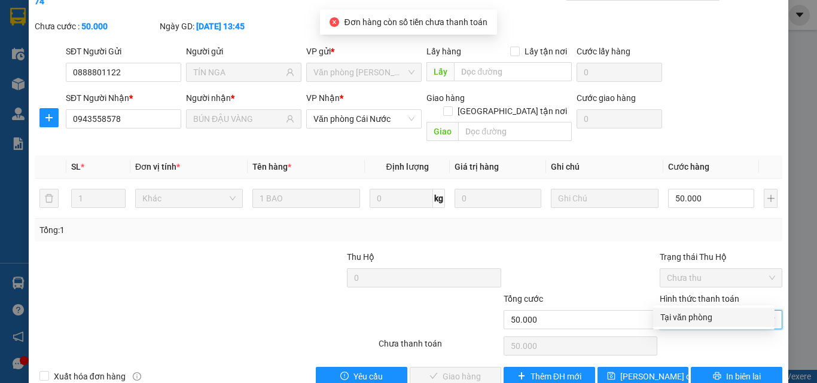
drag, startPoint x: 686, startPoint y: 329, endPoint x: 686, endPoint y: 316, distance: 13.7
click at [686, 334] on div "Chọn HT Thanh Toán" at bounding box center [720, 346] width 125 height 24
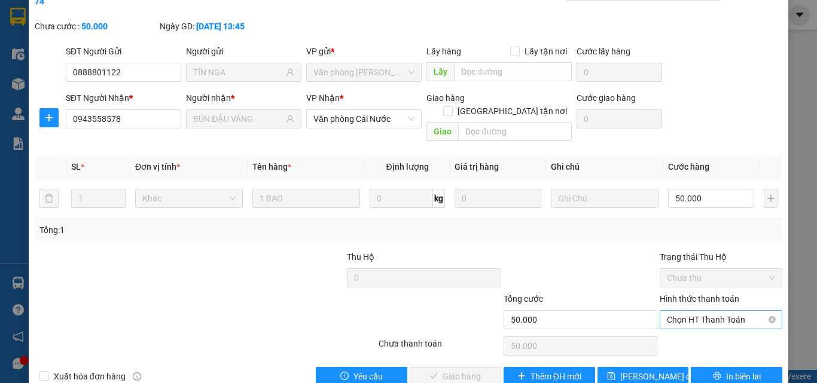
click at [684, 311] on span "Chọn HT Thanh Toán" at bounding box center [721, 320] width 108 height 18
click at [683, 312] on div "Tại văn phòng" at bounding box center [713, 317] width 107 height 13
type input "0"
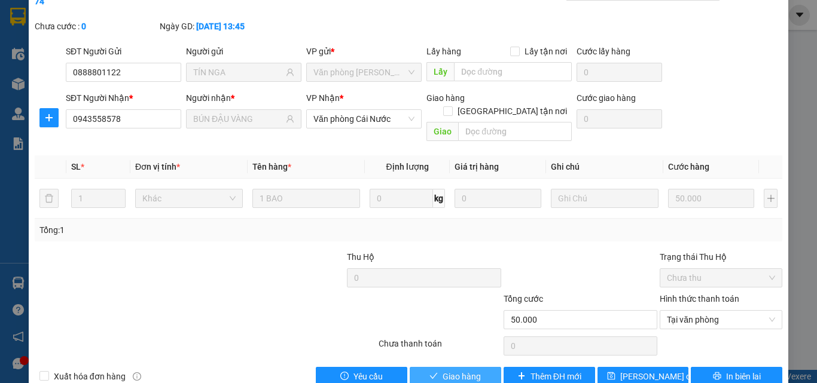
click at [464, 362] on span "Giao hàng" at bounding box center [461, 376] width 38 height 13
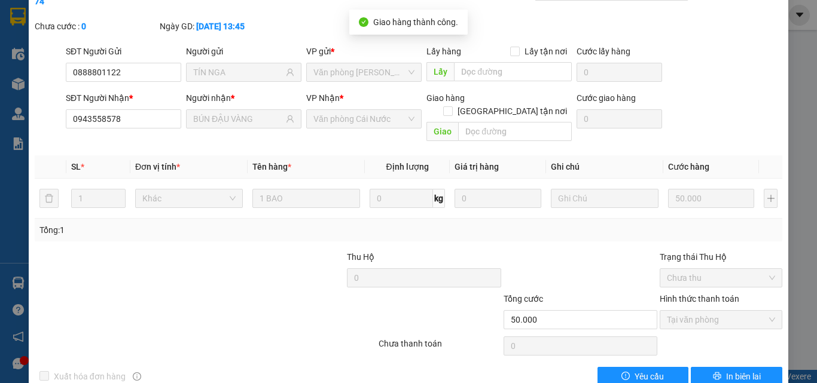
scroll to position [0, 0]
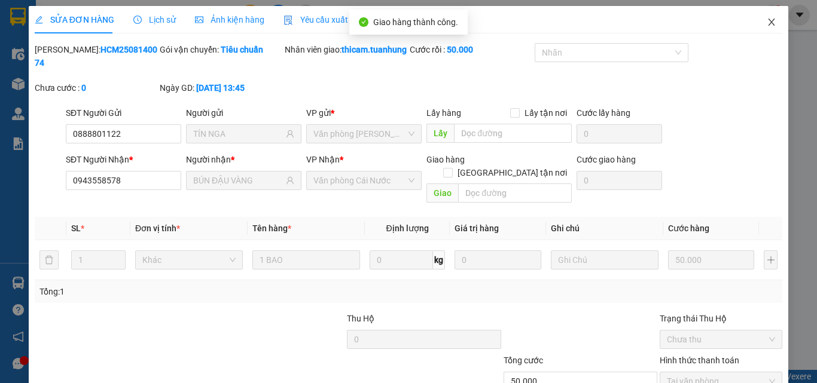
click at [766, 25] on icon "close" at bounding box center [771, 22] width 10 height 10
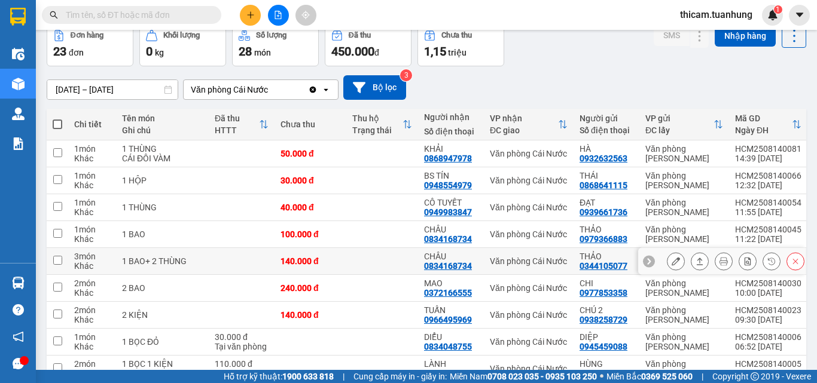
scroll to position [120, 0]
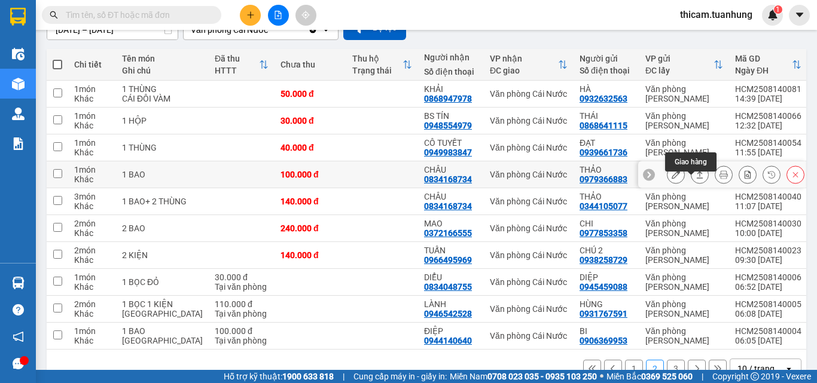
click at [695, 179] on icon at bounding box center [699, 174] width 8 height 8
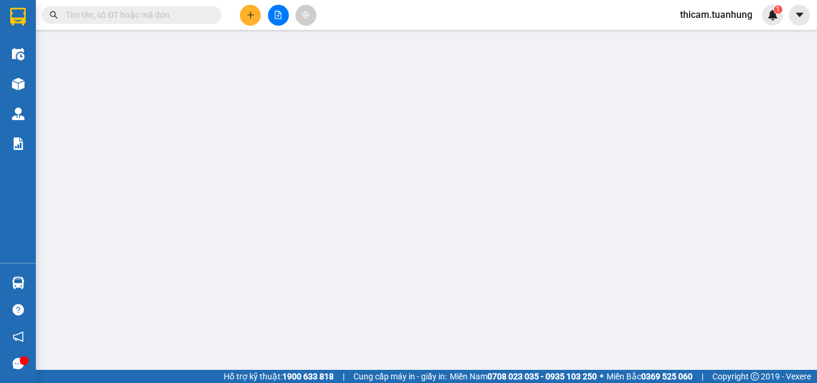
type input "0979366883"
type input "THẢO"
type input "0834168734"
type input "CHÂU"
type input "100.000"
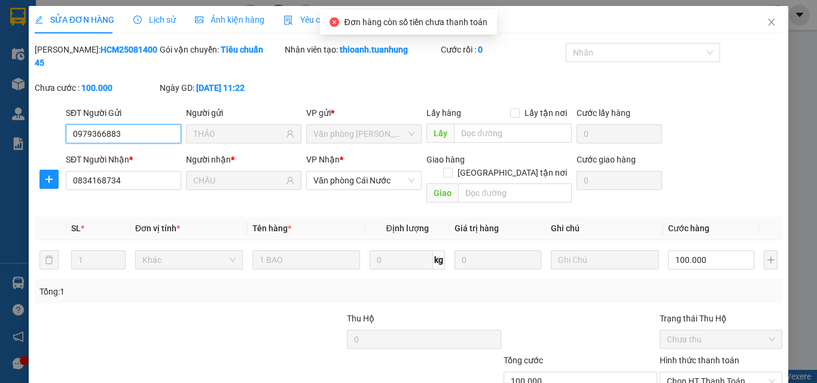
scroll to position [62, 0]
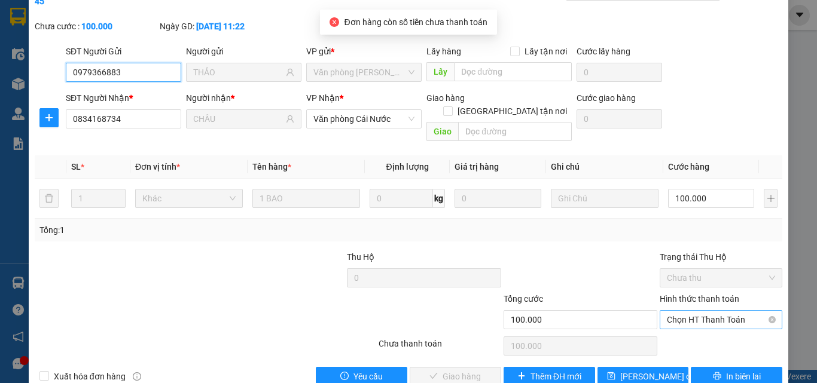
click at [693, 311] on span "Chọn HT Thanh Toán" at bounding box center [721, 320] width 108 height 18
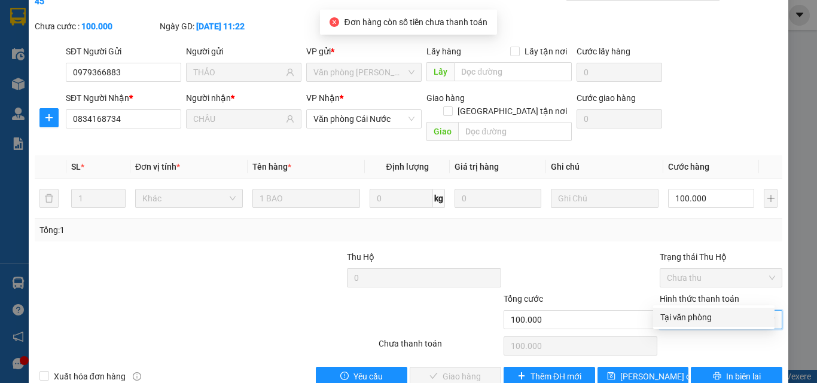
click at [693, 312] on div "Tại văn phòng" at bounding box center [713, 317] width 107 height 13
type input "0"
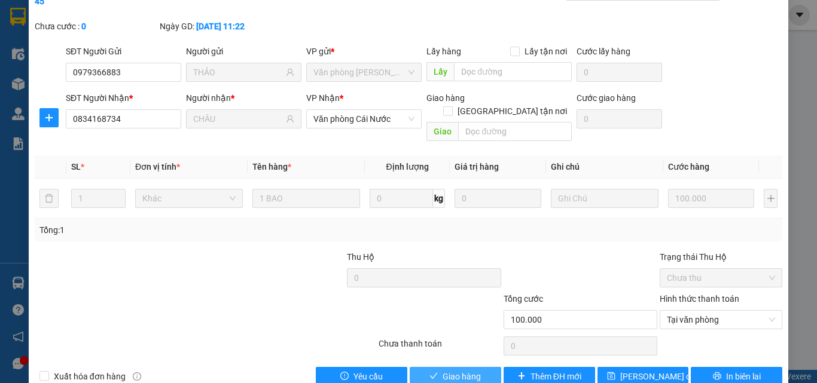
click at [444, 362] on span "Giao hàng" at bounding box center [461, 376] width 38 height 13
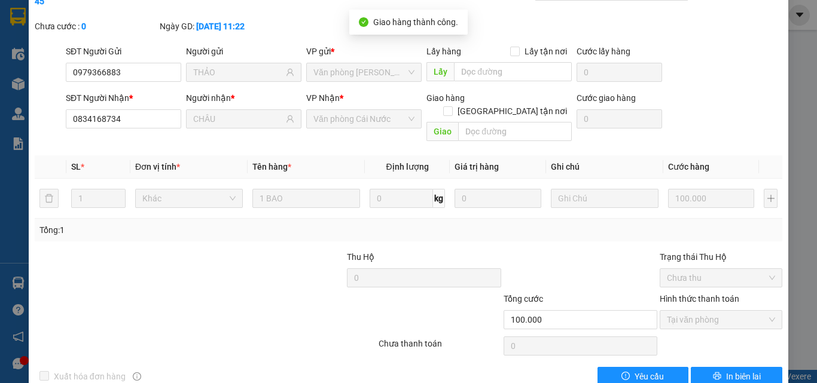
scroll to position [0, 0]
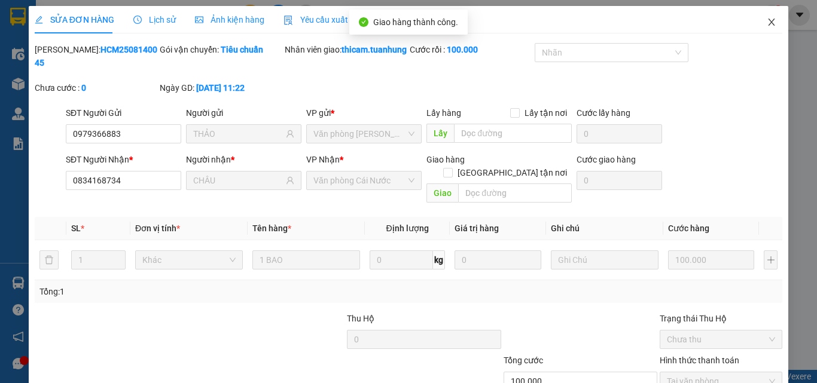
click at [766, 19] on icon "close" at bounding box center [771, 22] width 10 height 10
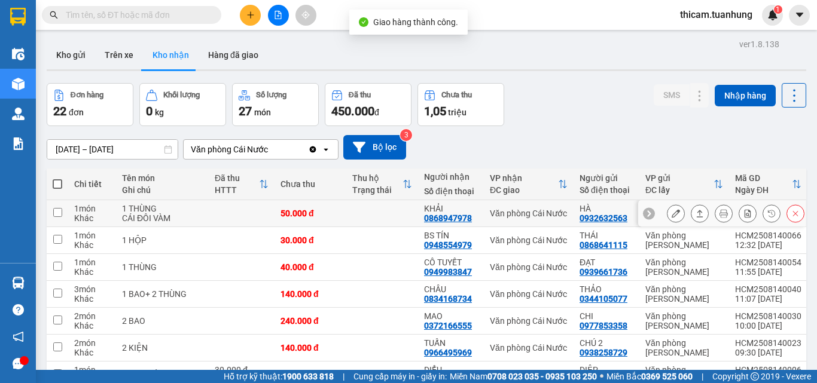
scroll to position [120, 0]
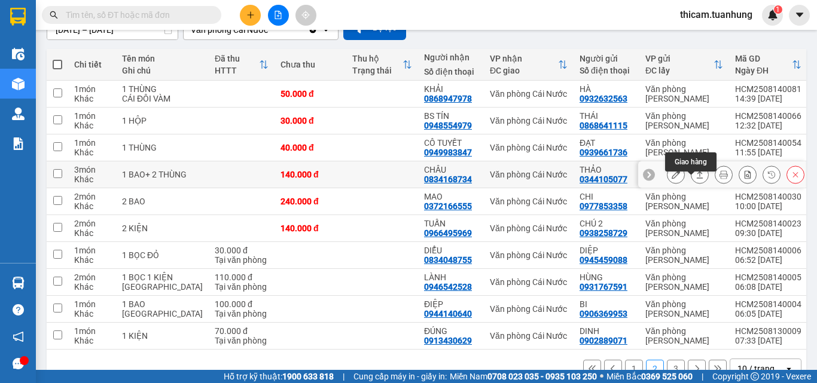
click at [695, 179] on icon at bounding box center [699, 174] width 8 height 8
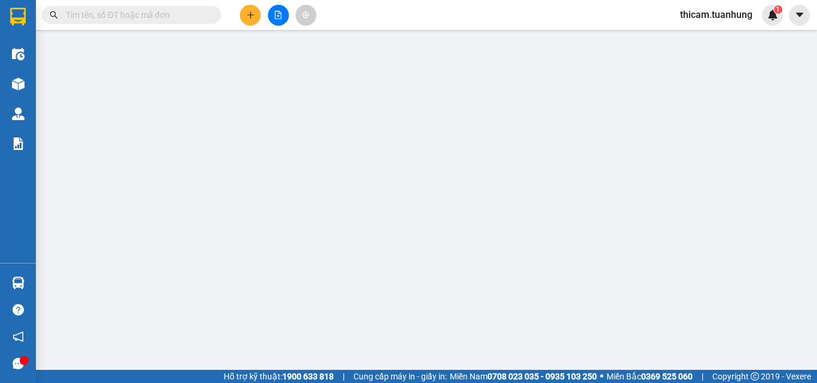
type input "0344105077"
type input "THẢO"
type input "0834168734"
type input "CHÂU"
type input "140.000"
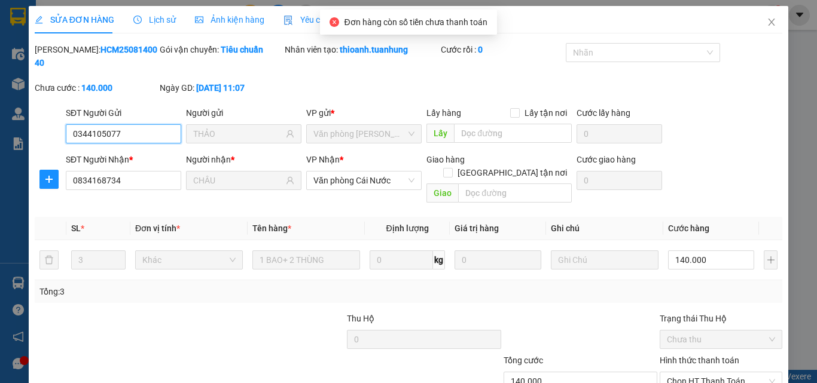
scroll to position [62, 0]
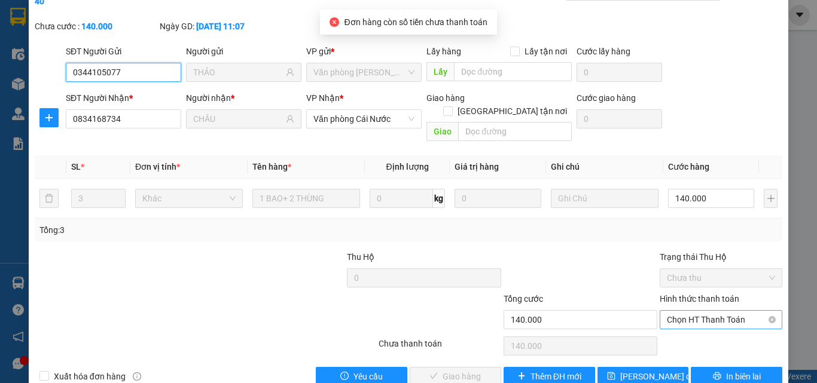
click at [681, 311] on span "Chọn HT Thanh Toán" at bounding box center [721, 320] width 108 height 18
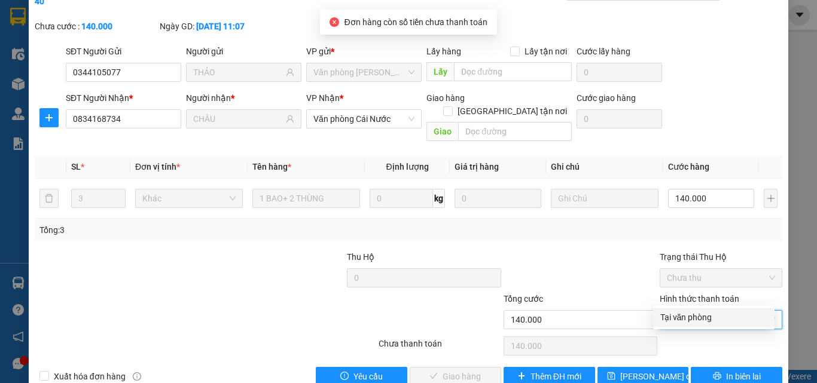
click at [676, 315] on div "Tại văn phòng" at bounding box center [713, 317] width 107 height 13
type input "0"
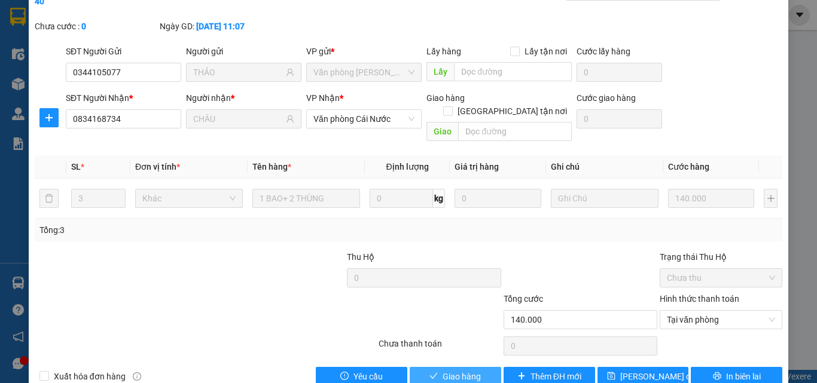
click at [471, 362] on span "Giao hàng" at bounding box center [461, 376] width 38 height 13
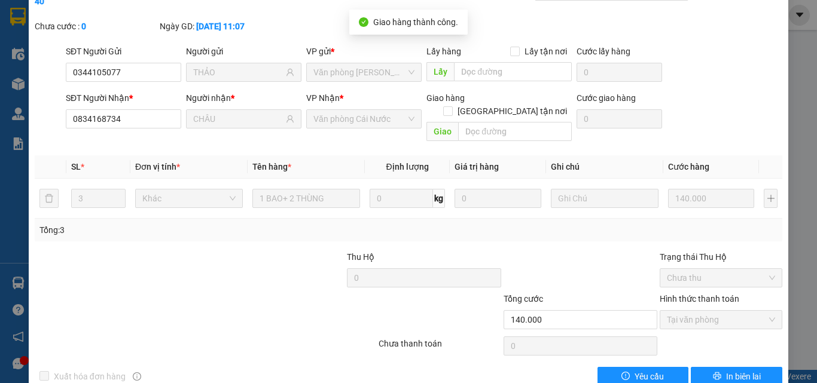
scroll to position [0, 0]
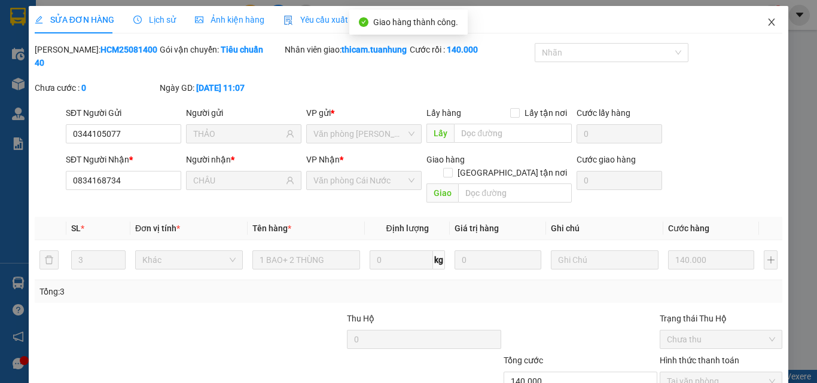
click at [766, 20] on icon "close" at bounding box center [771, 22] width 10 height 10
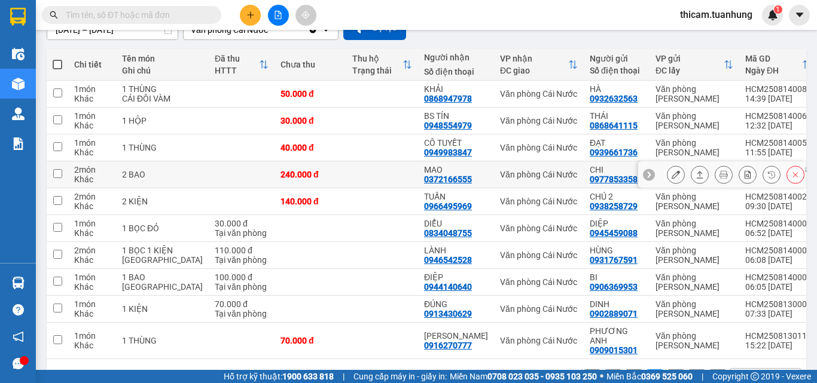
scroll to position [182, 0]
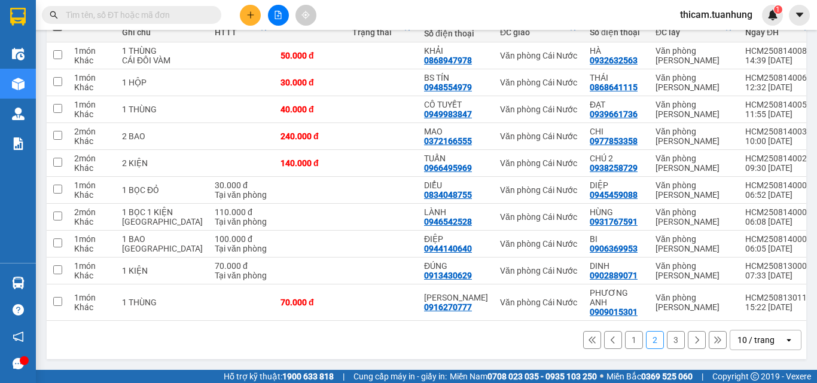
click at [625, 336] on button "1" at bounding box center [634, 340] width 18 height 18
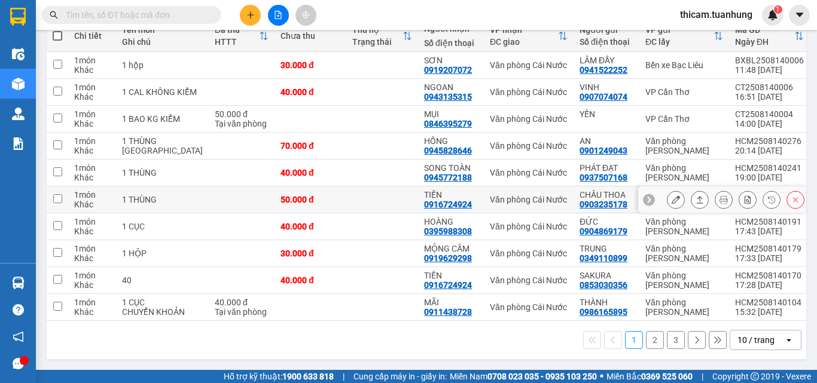
scroll to position [172, 0]
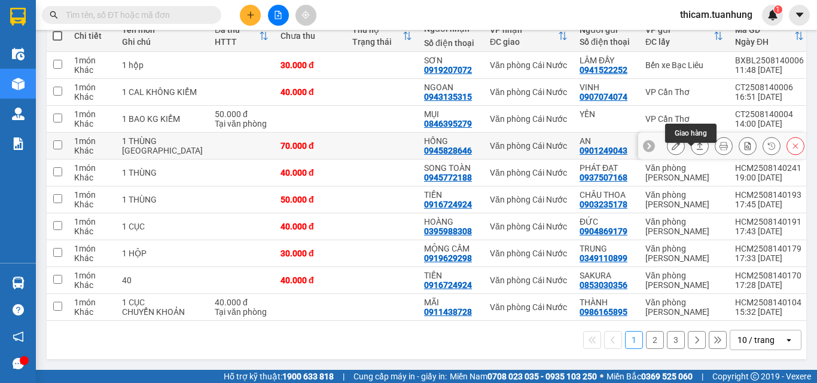
click at [695, 142] on icon at bounding box center [699, 146] width 8 height 8
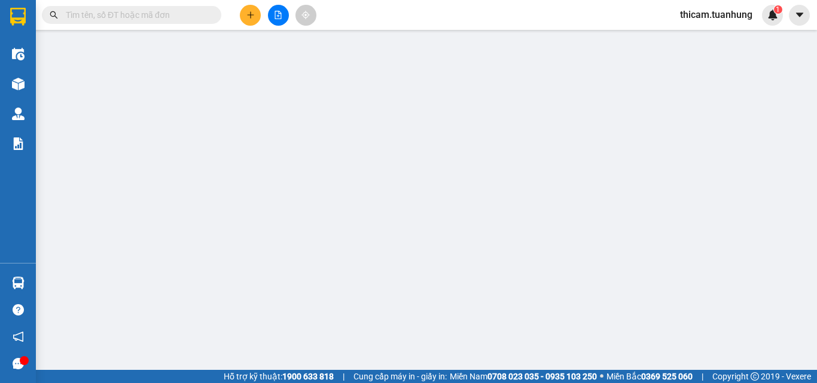
type input "0901249043"
type input "AN"
type input "0945828646"
type input "HỒNG"
type input "70.000"
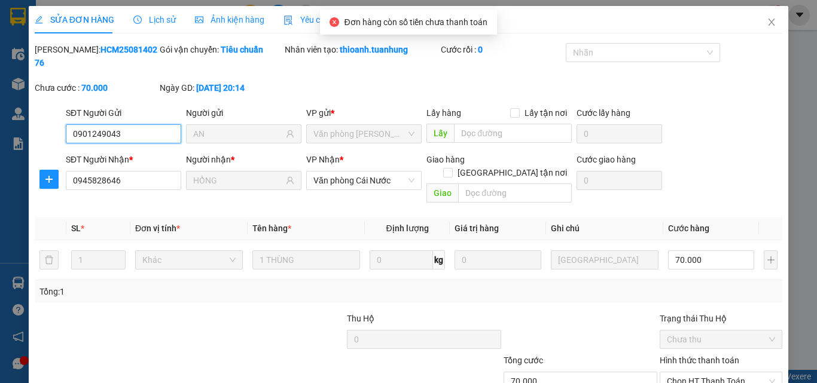
scroll to position [62, 0]
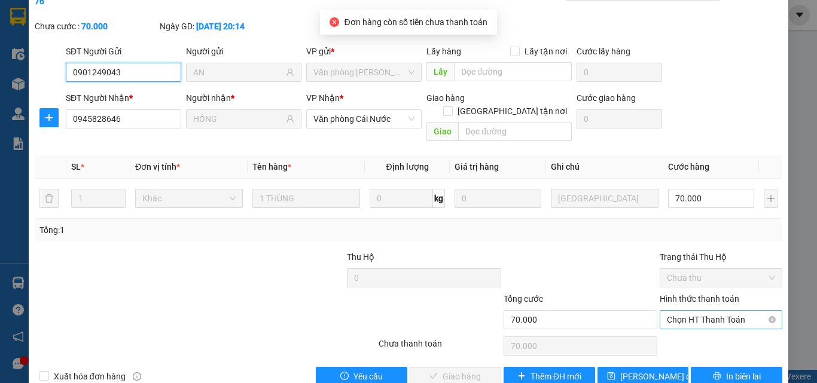
click at [695, 311] on span "Chọn HT Thanh Toán" at bounding box center [721, 320] width 108 height 18
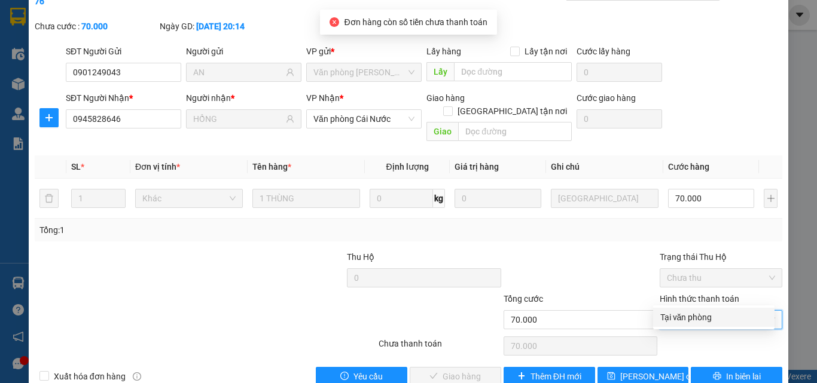
click at [692, 319] on div "Tại văn phòng" at bounding box center [713, 317] width 107 height 13
type input "0"
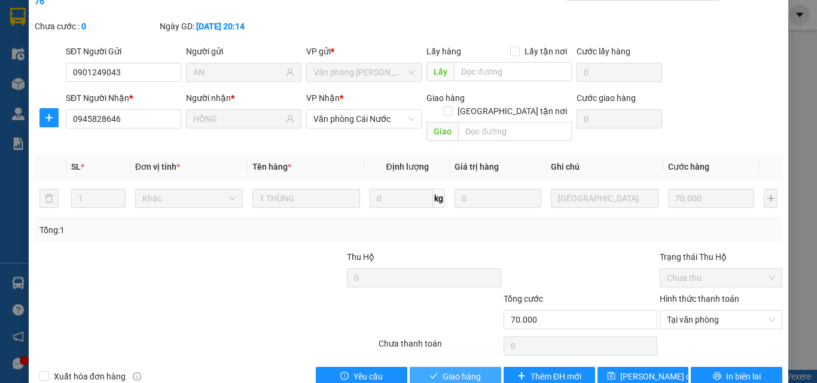
click at [488, 362] on button "Giao hàng" at bounding box center [454, 376] width 91 height 19
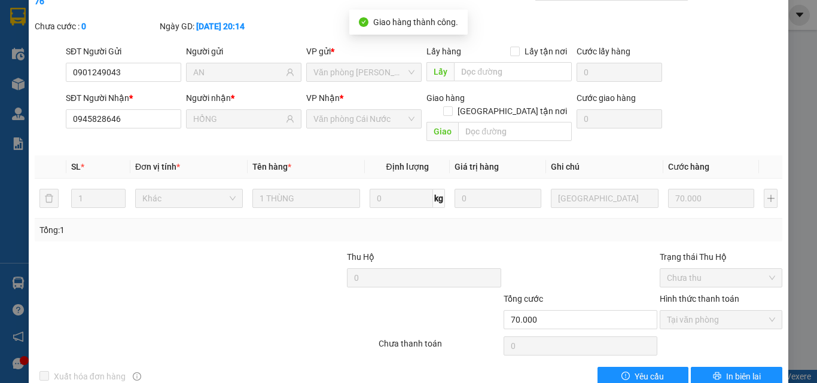
scroll to position [0, 0]
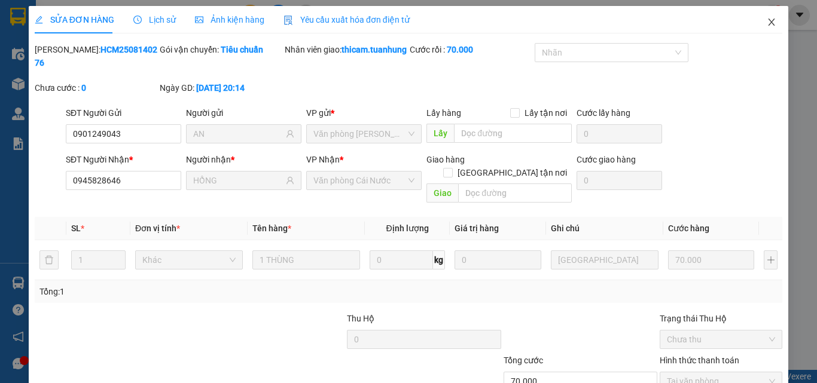
click at [766, 20] on icon "close" at bounding box center [771, 22] width 10 height 10
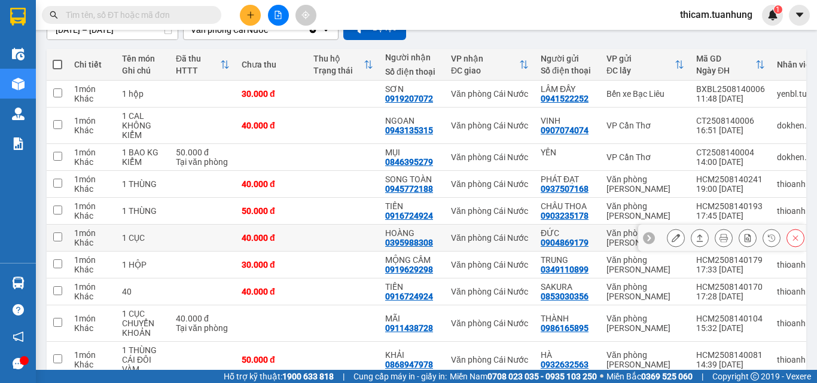
scroll to position [182, 0]
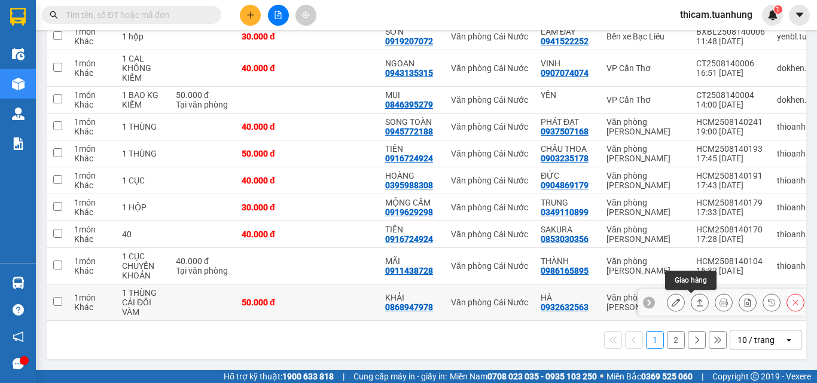
click at [695, 298] on icon at bounding box center [699, 302] width 8 height 8
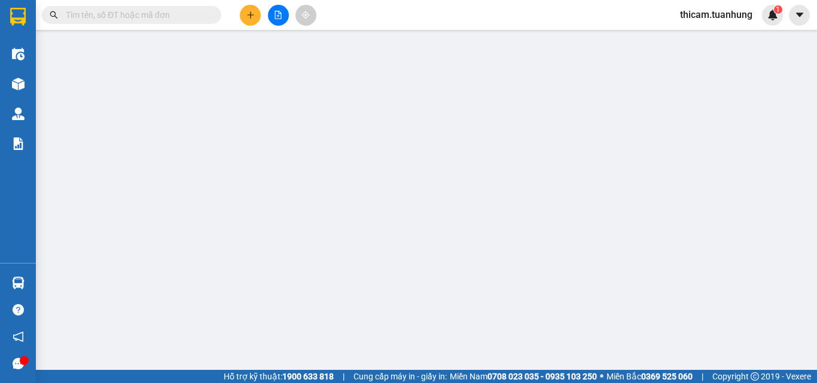
type input "0932632563"
type input "HÀ"
type input "0868947978"
type input "KHẢI"
type input "50.000"
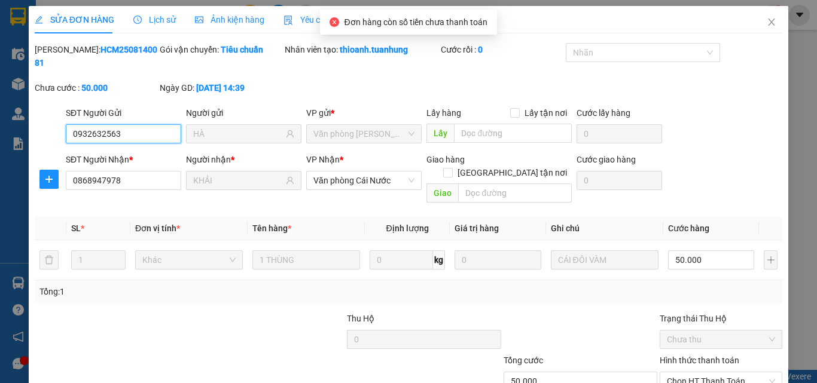
scroll to position [62, 0]
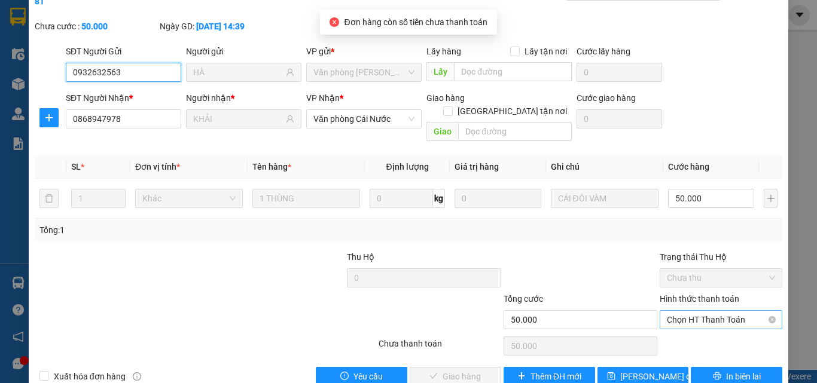
click at [699, 311] on span "Chọn HT Thanh Toán" at bounding box center [721, 320] width 108 height 18
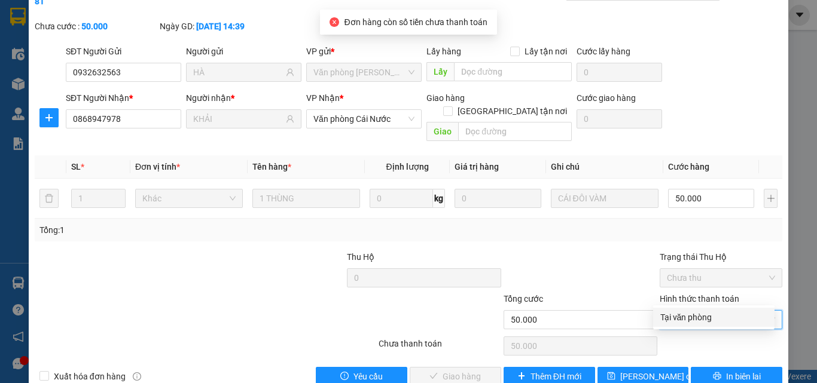
click at [698, 317] on div "Tại văn phòng" at bounding box center [713, 317] width 107 height 13
type input "0"
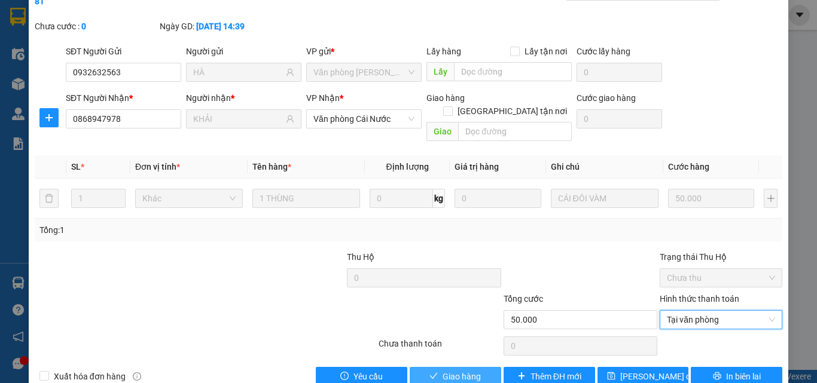
click at [476, 362] on button "Giao hàng" at bounding box center [454, 376] width 91 height 19
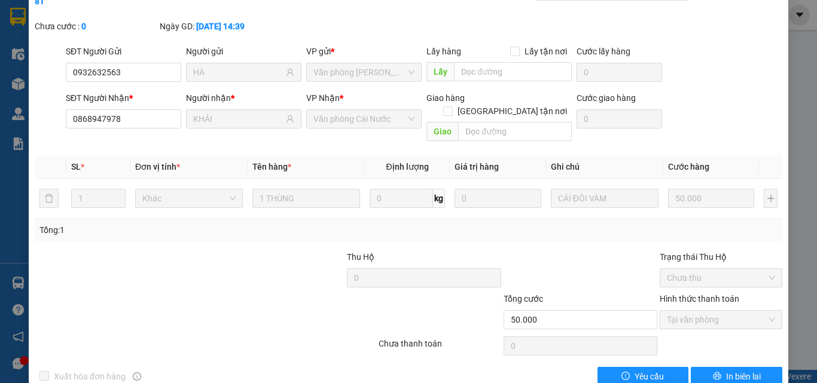
scroll to position [0, 0]
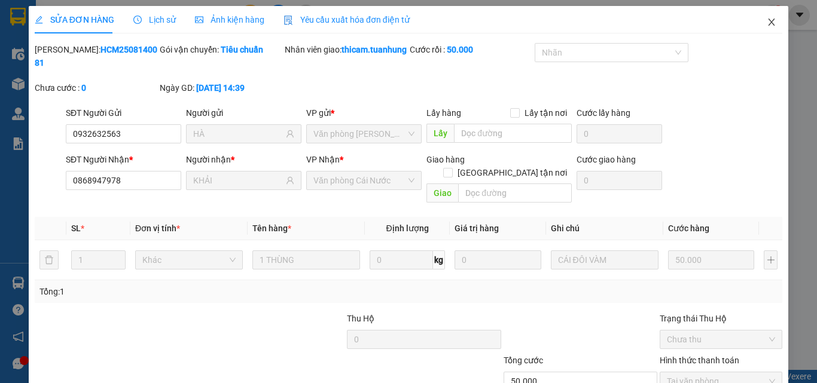
click at [757, 15] on span "Close" at bounding box center [770, 22] width 33 height 33
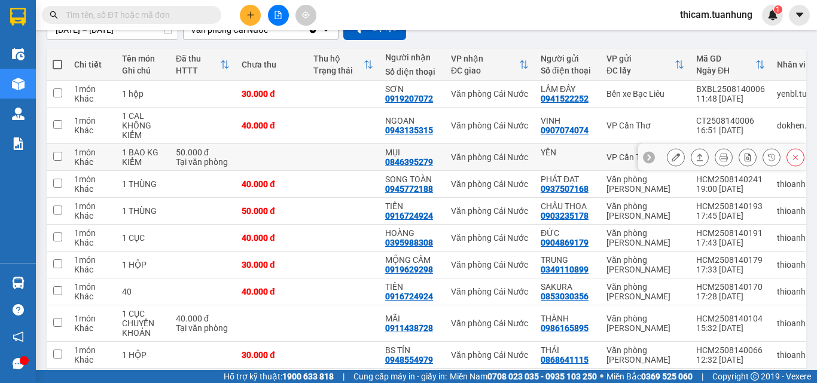
scroll to position [172, 0]
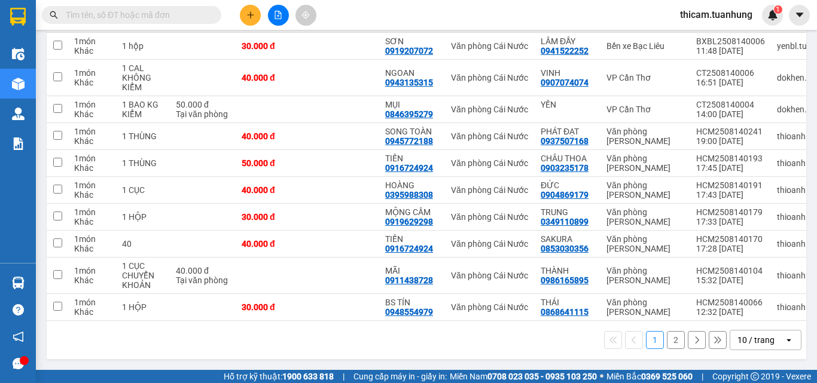
click at [667, 337] on button "2" at bounding box center [676, 340] width 18 height 18
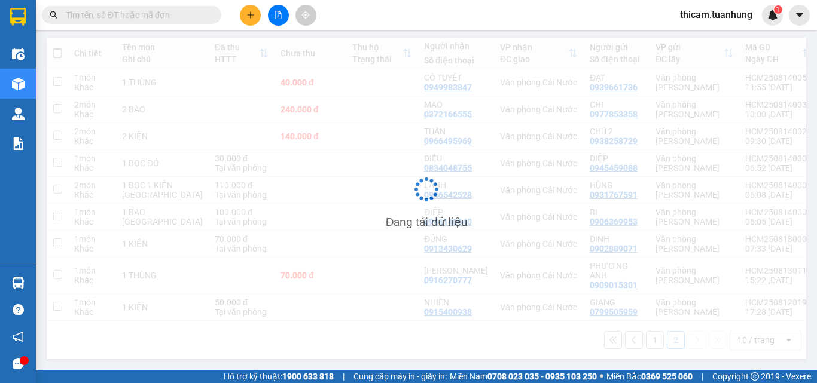
scroll to position [145, 0]
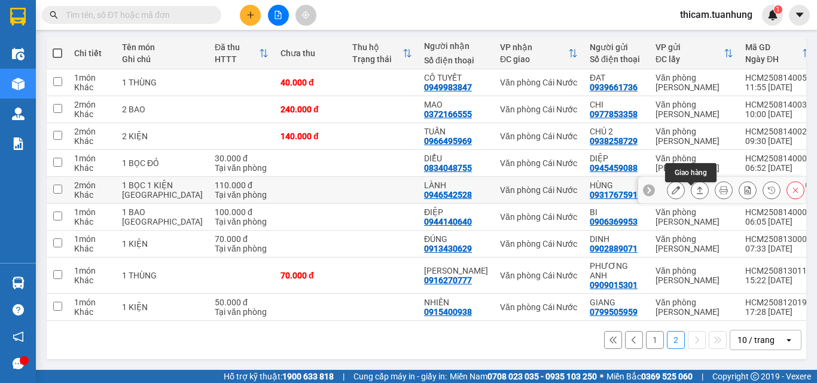
click at [695, 186] on icon at bounding box center [699, 190] width 8 height 8
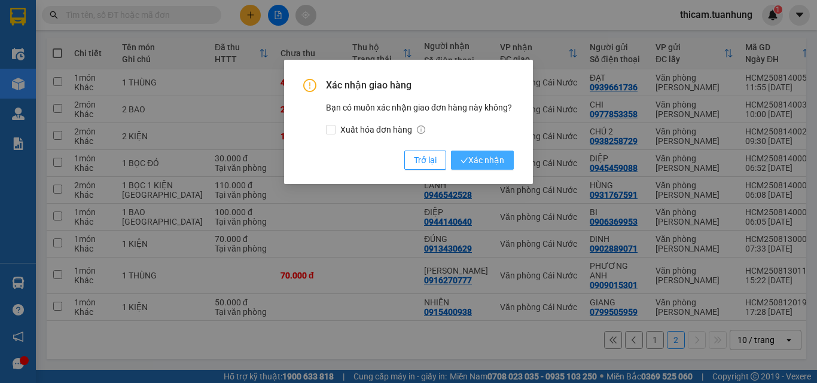
click at [496, 162] on span "Xác nhận" at bounding box center [482, 160] width 44 height 13
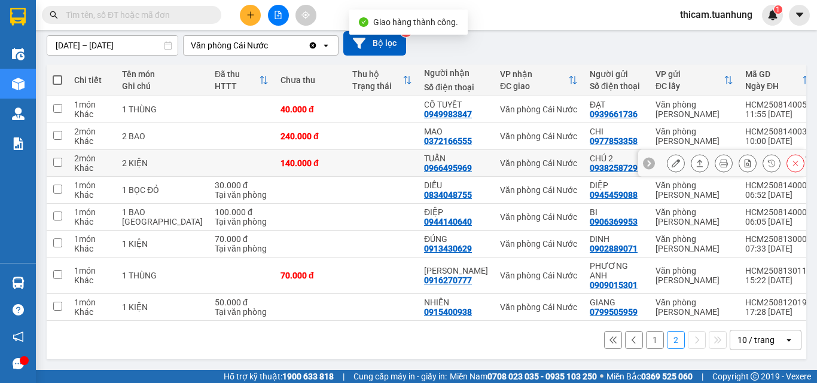
scroll to position [109, 0]
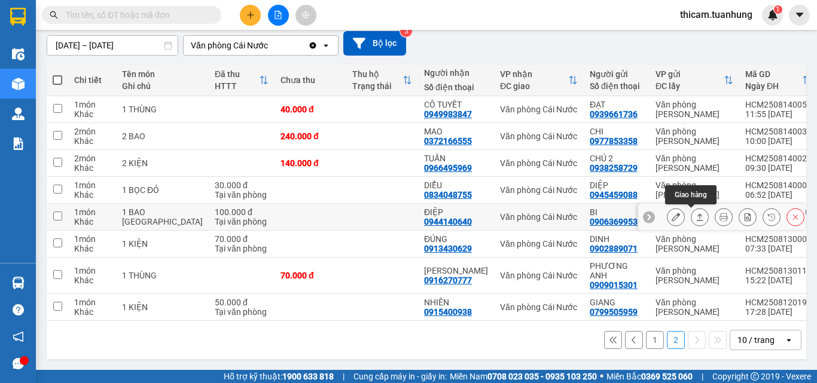
click at [695, 214] on icon at bounding box center [699, 217] width 8 height 8
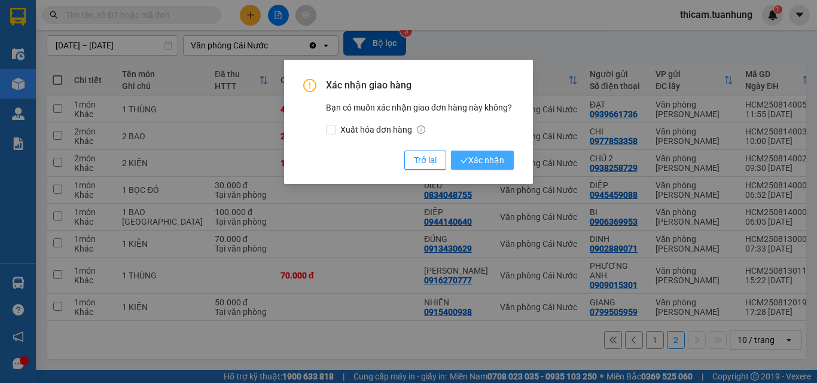
click at [481, 161] on span "Xác nhận" at bounding box center [482, 160] width 44 height 13
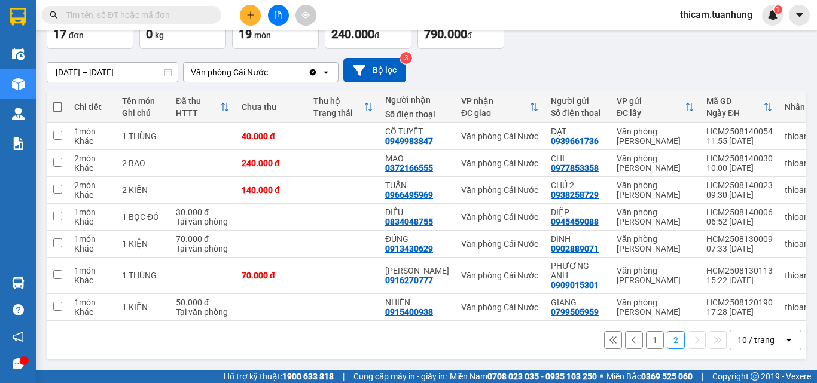
scroll to position [0, 0]
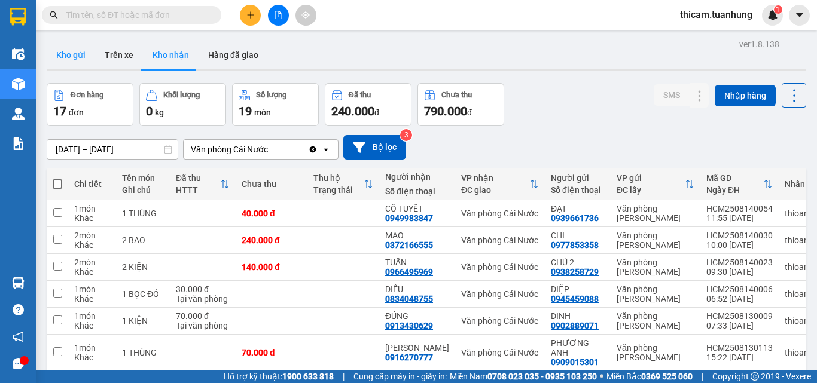
click at [75, 56] on button "Kho gửi" at bounding box center [71, 55] width 48 height 29
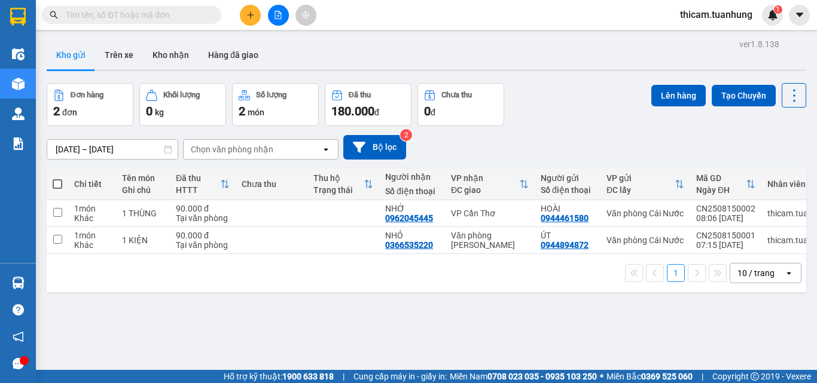
click at [57, 182] on span at bounding box center [58, 184] width 10 height 10
click at [57, 178] on input "checkbox" at bounding box center [57, 178] width 0 height 0
checkbox input "true"
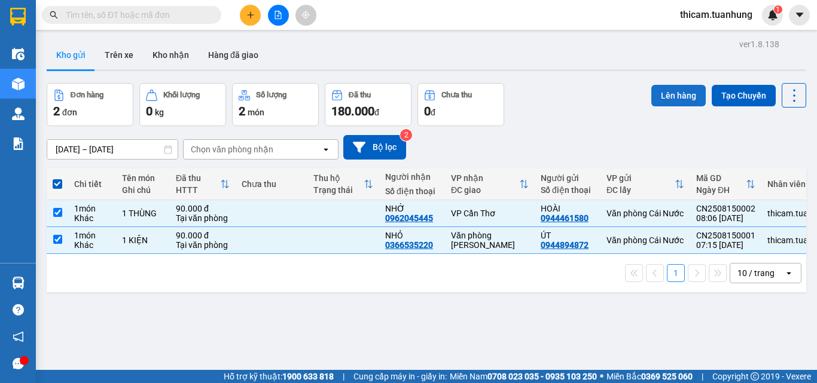
click at [674, 97] on button "Lên hàng" at bounding box center [678, 96] width 54 height 22
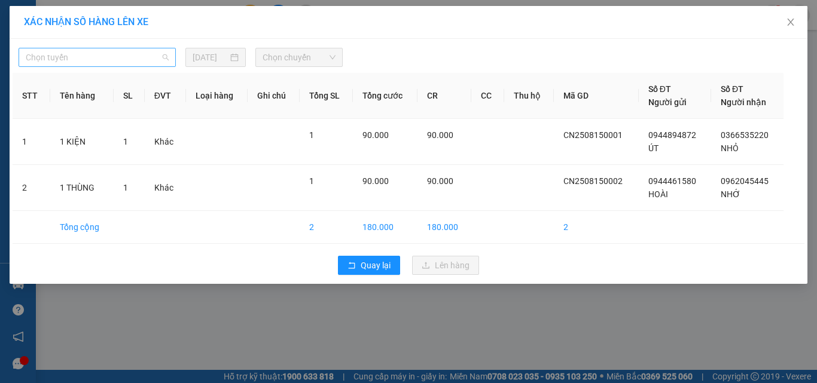
click at [94, 61] on span "Chọn tuyến" at bounding box center [97, 57] width 143 height 18
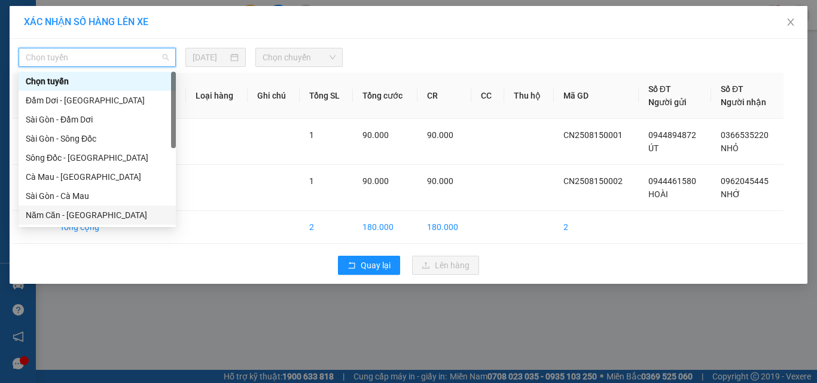
click at [56, 213] on div "Năm Căn - [GEOGRAPHIC_DATA]" at bounding box center [97, 215] width 143 height 13
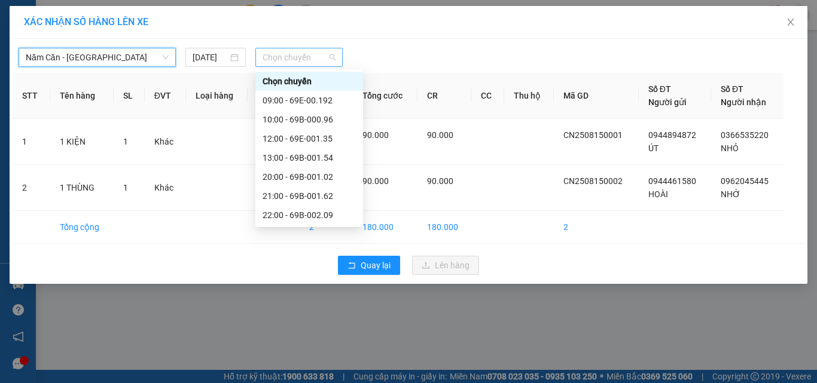
click at [298, 62] on span "Chọn chuyến" at bounding box center [299, 57] width 74 height 18
click at [292, 117] on div "10:00 - 69B-000.96" at bounding box center [308, 119] width 93 height 13
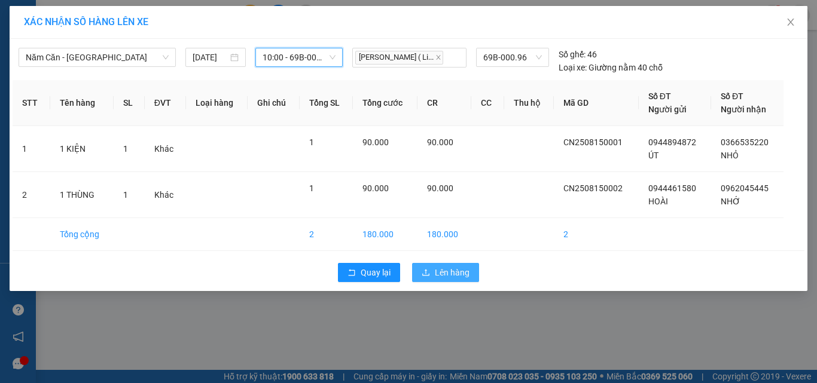
click at [451, 270] on span "Lên hàng" at bounding box center [452, 272] width 35 height 13
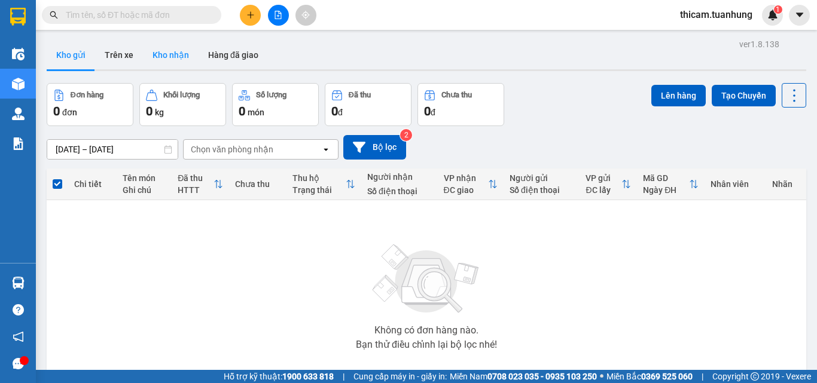
click at [170, 52] on button "Kho nhận" at bounding box center [171, 55] width 56 height 29
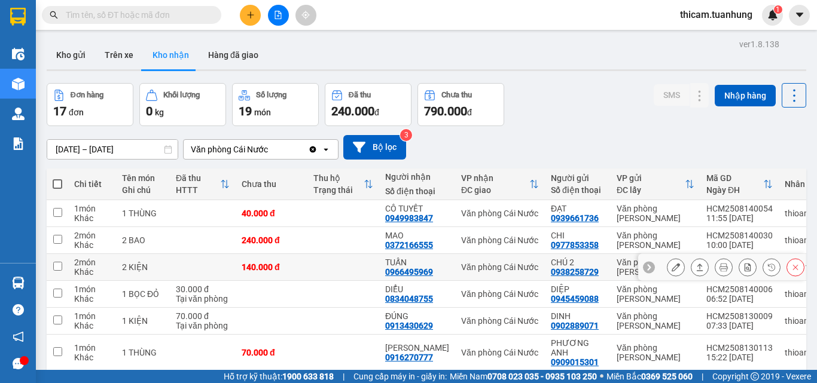
scroll to position [82, 0]
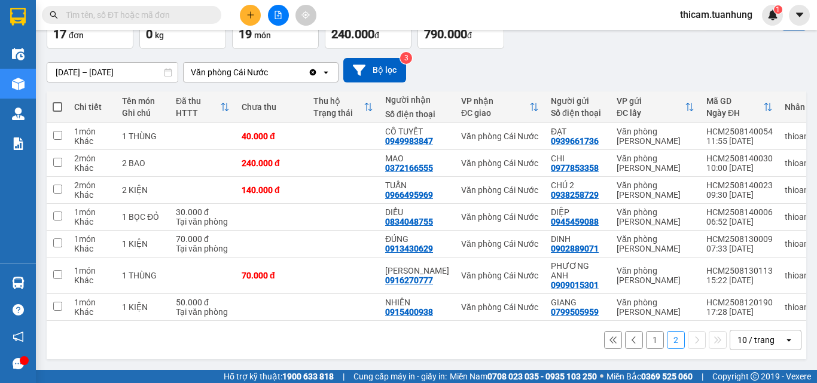
click at [646, 341] on button "1" at bounding box center [655, 340] width 18 height 18
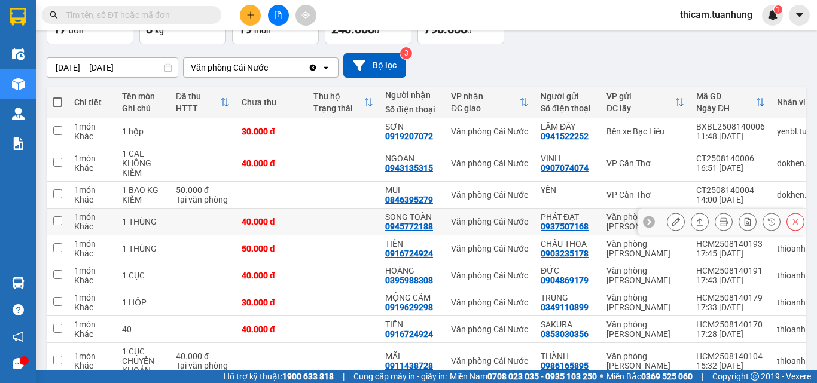
scroll to position [142, 0]
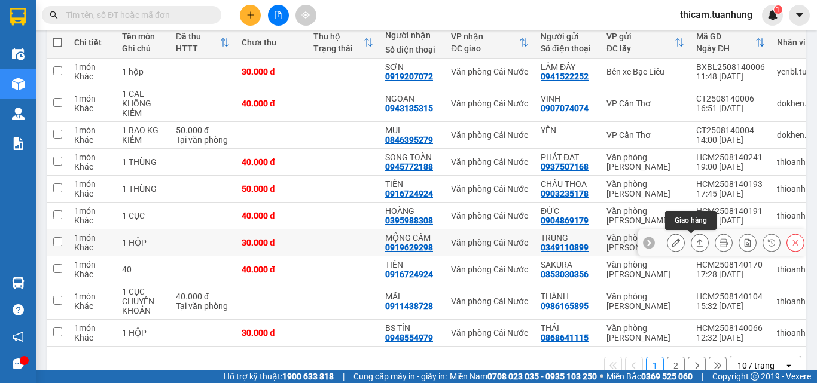
click at [695, 241] on icon at bounding box center [699, 243] width 8 height 8
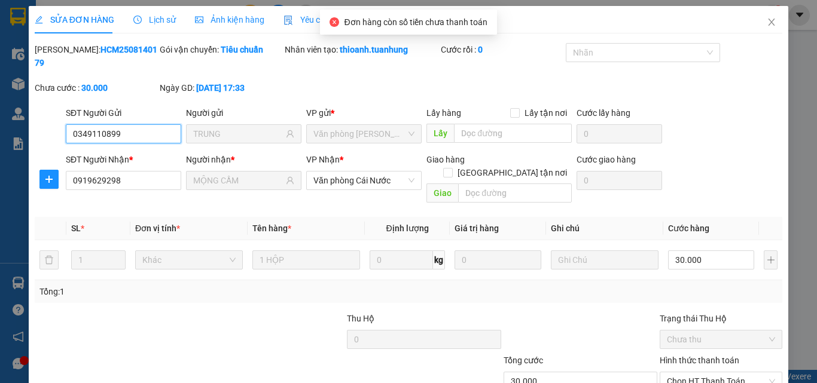
scroll to position [62, 0]
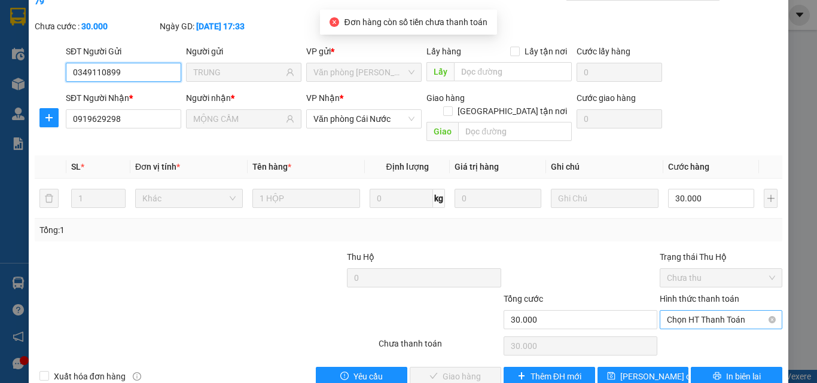
click at [692, 311] on span "Chọn HT Thanh Toán" at bounding box center [721, 320] width 108 height 18
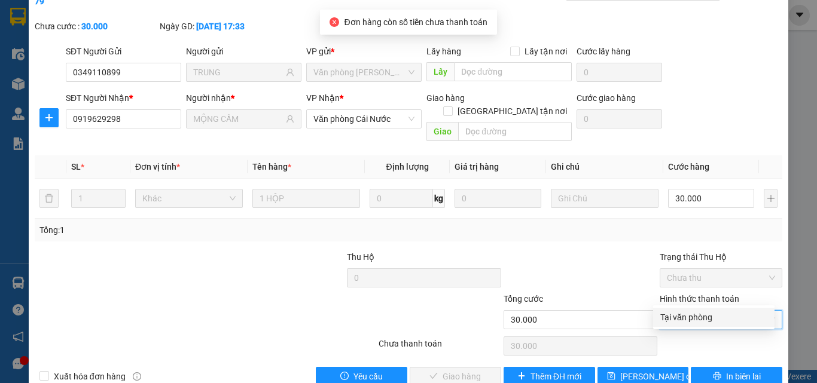
click at [693, 317] on div "Tại văn phòng" at bounding box center [713, 317] width 107 height 13
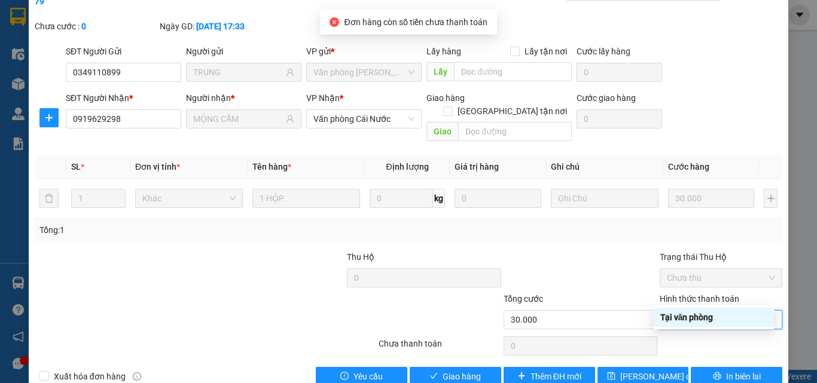
type input "0"
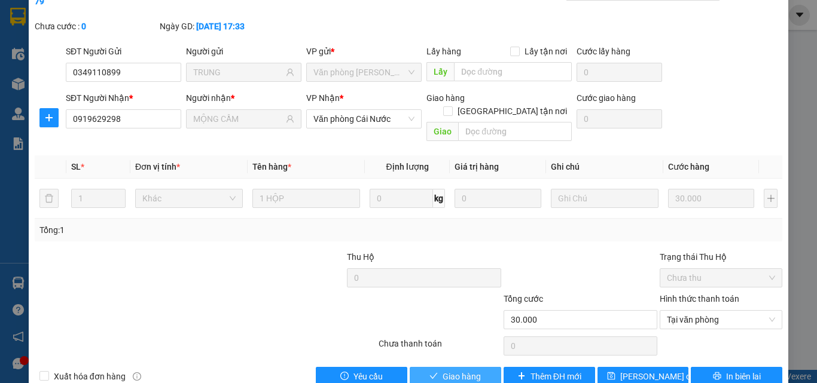
click at [468, 362] on button "Giao hàng" at bounding box center [454, 376] width 91 height 19
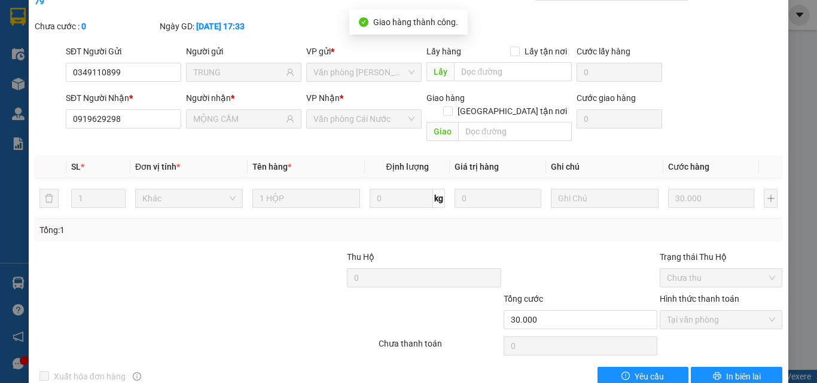
scroll to position [0, 0]
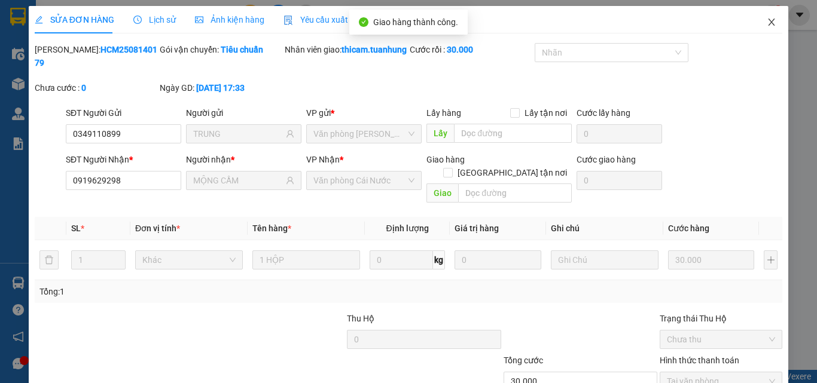
click at [766, 20] on icon "close" at bounding box center [771, 22] width 10 height 10
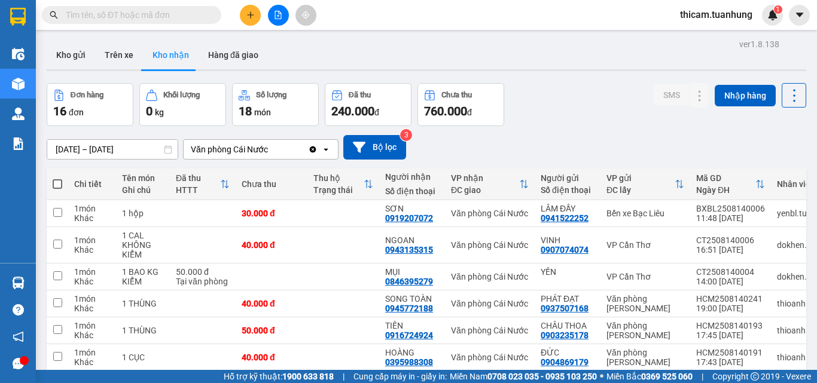
scroll to position [172, 0]
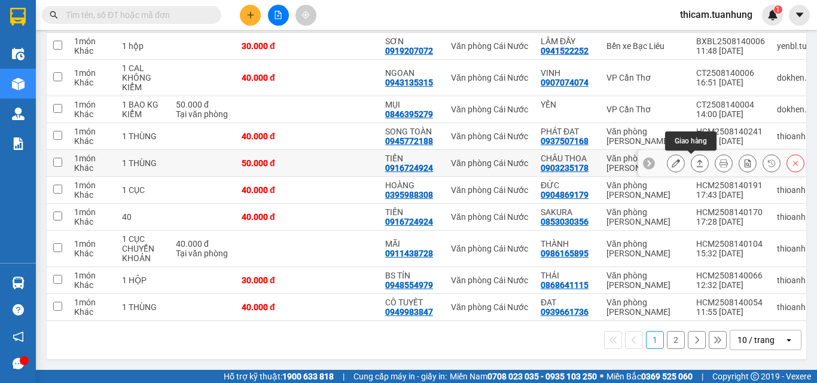
click at [696, 160] on icon at bounding box center [699, 163] width 7 height 7
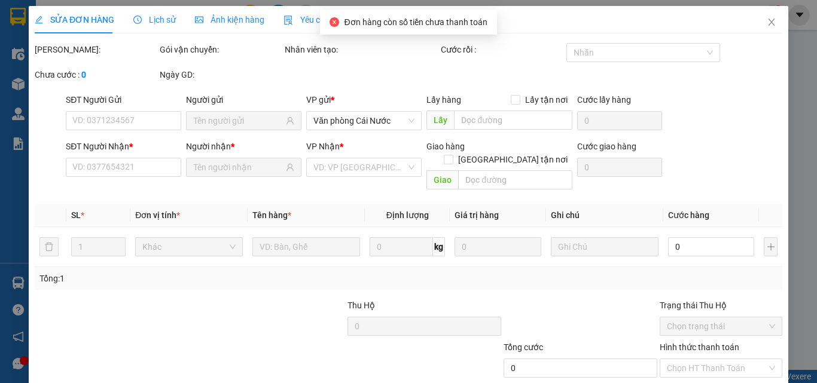
type input "0903235178"
type input "CHÂU THOA"
type input "0916724924"
type input "TIẾN"
type input "50.000"
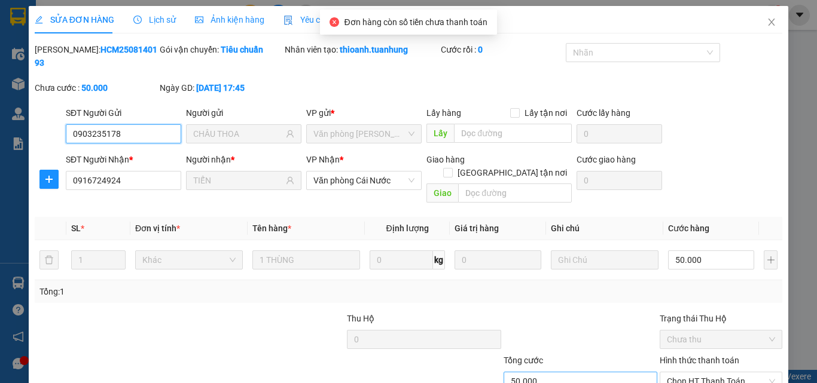
scroll to position [62, 0]
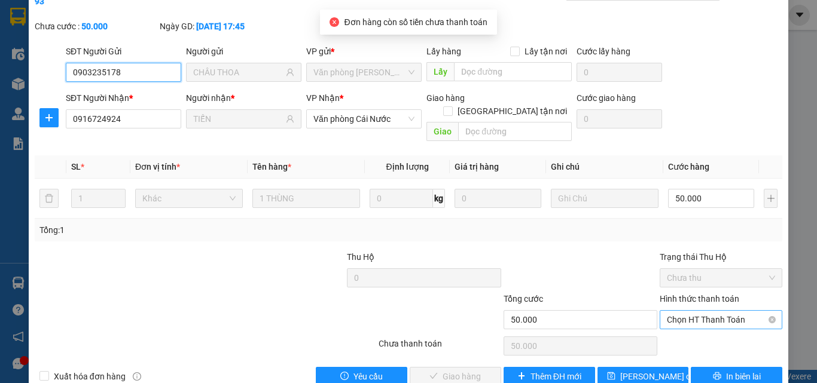
click at [699, 311] on span "Chọn HT Thanh Toán" at bounding box center [721, 320] width 108 height 18
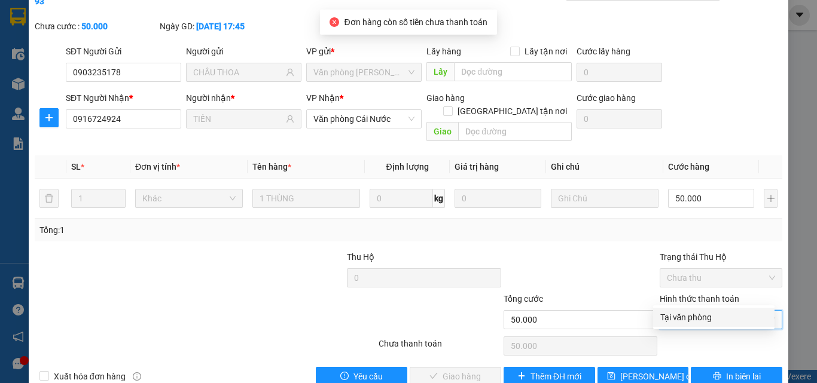
click at [695, 313] on div "Tại văn phòng" at bounding box center [713, 317] width 107 height 13
type input "0"
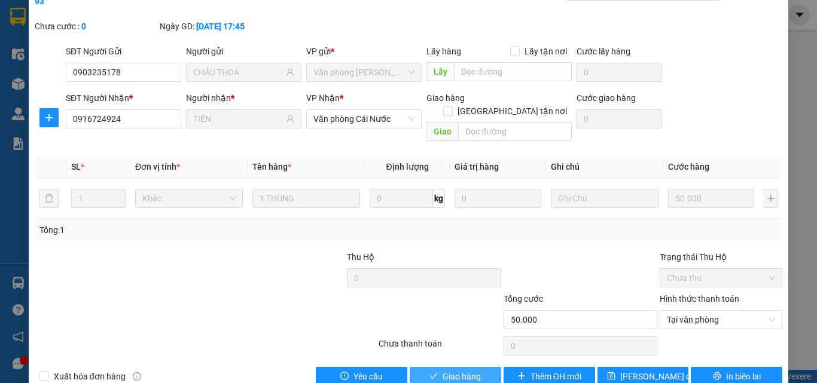
click at [472, 362] on span "Giao hàng" at bounding box center [461, 376] width 38 height 13
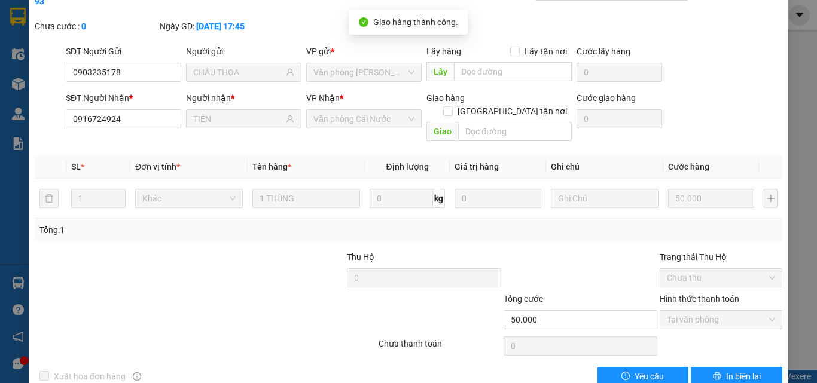
scroll to position [0, 0]
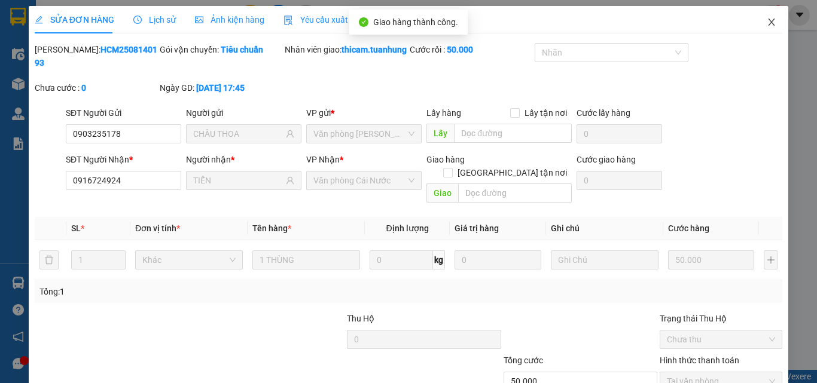
click at [770, 24] on span "Close" at bounding box center [770, 22] width 33 height 33
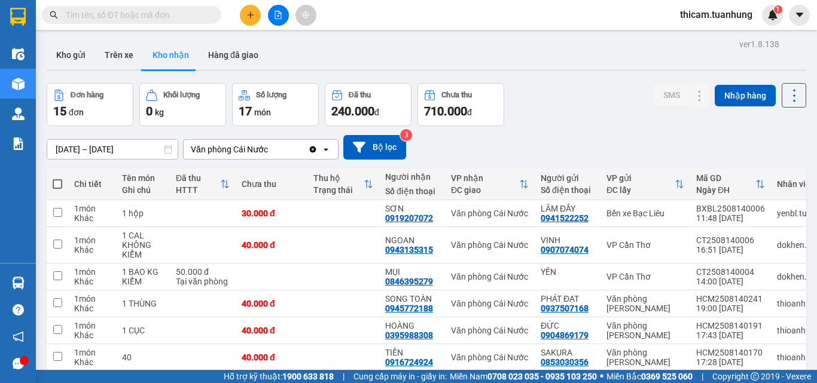
scroll to position [172, 0]
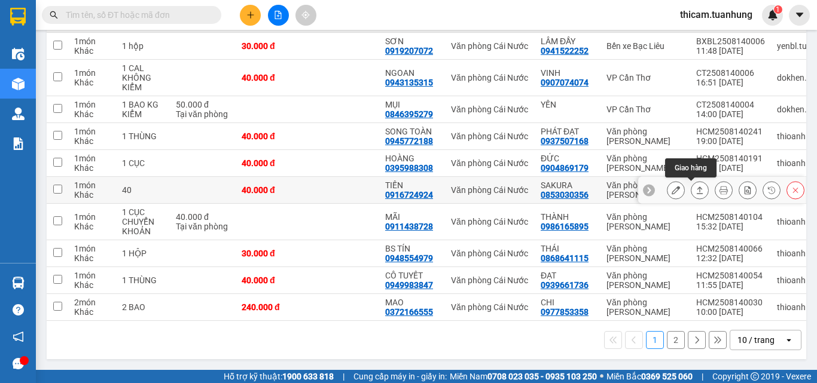
click at [695, 190] on icon at bounding box center [699, 190] width 8 height 8
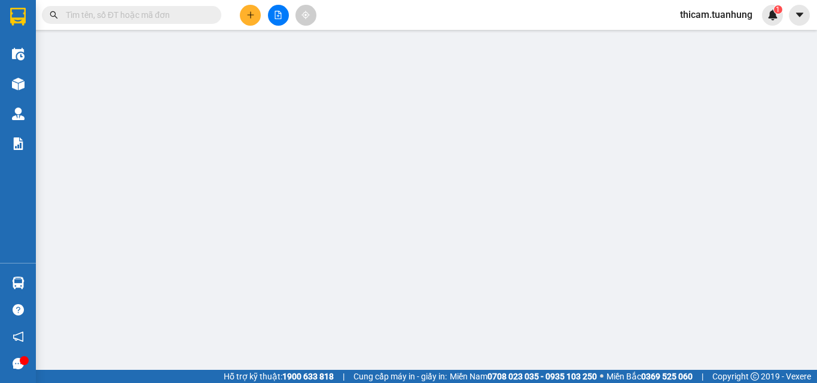
type input "0853030356"
type input "SAKURA"
type input "0916724924"
type input "TIẾN"
type input "40.000"
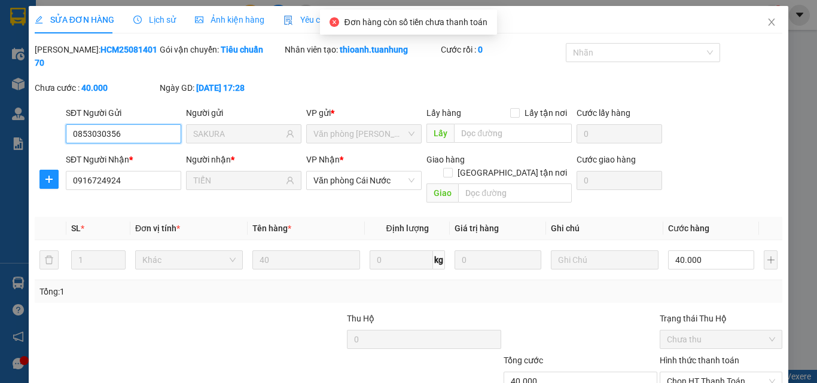
scroll to position [62, 0]
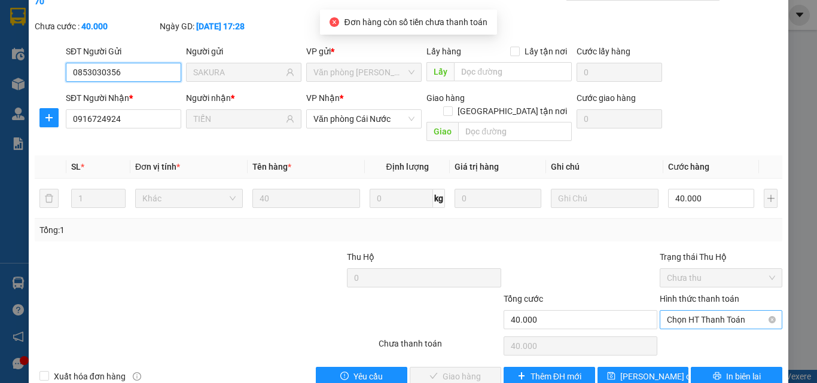
click at [685, 311] on span "Chọn HT Thanh Toán" at bounding box center [721, 320] width 108 height 18
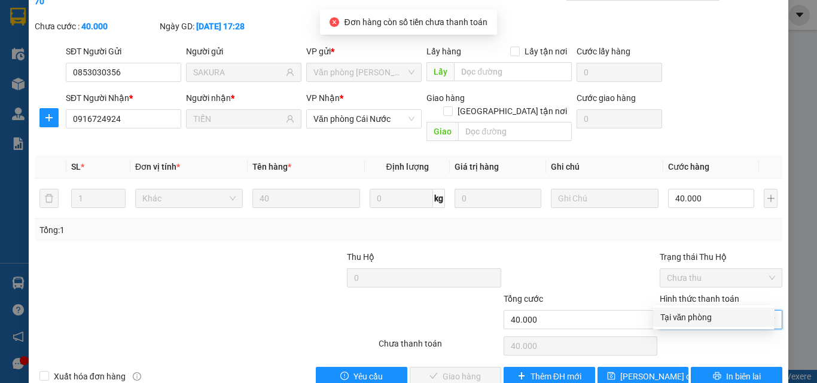
click at [680, 315] on div "Tại văn phòng" at bounding box center [713, 317] width 107 height 13
type input "0"
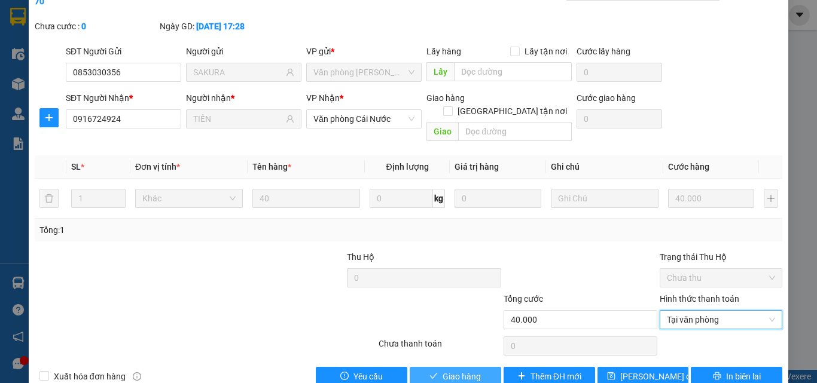
click at [472, 362] on span "Giao hàng" at bounding box center [461, 376] width 38 height 13
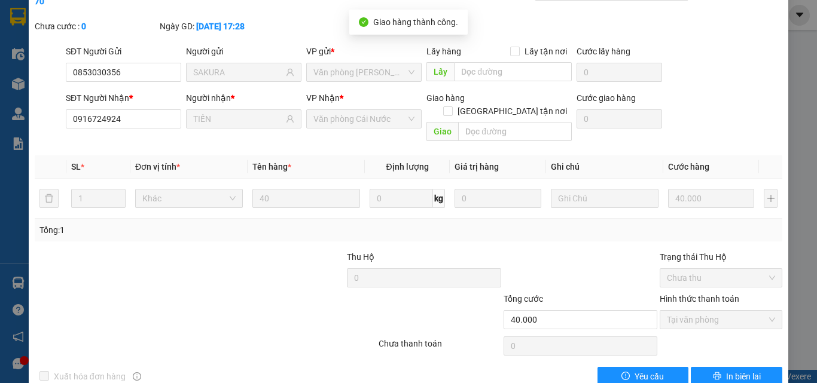
scroll to position [0, 0]
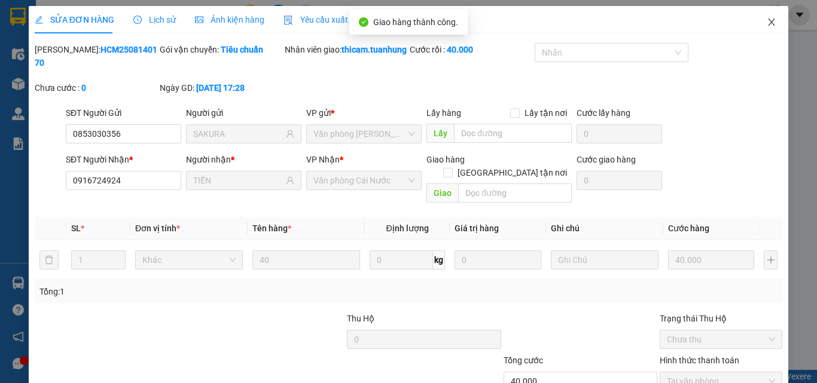
click at [768, 25] on icon "close" at bounding box center [771, 22] width 7 height 7
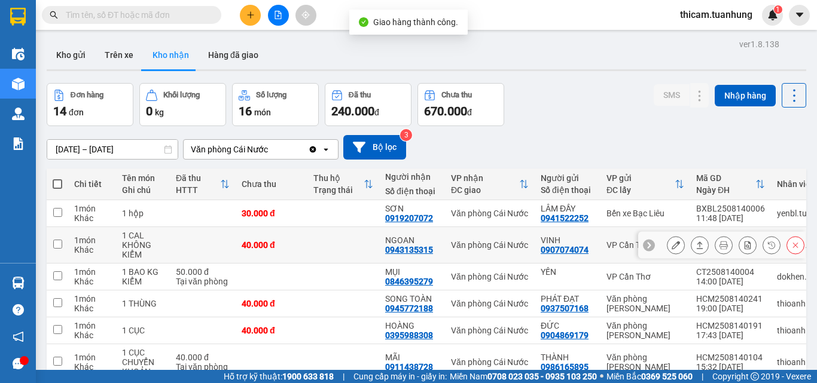
scroll to position [120, 0]
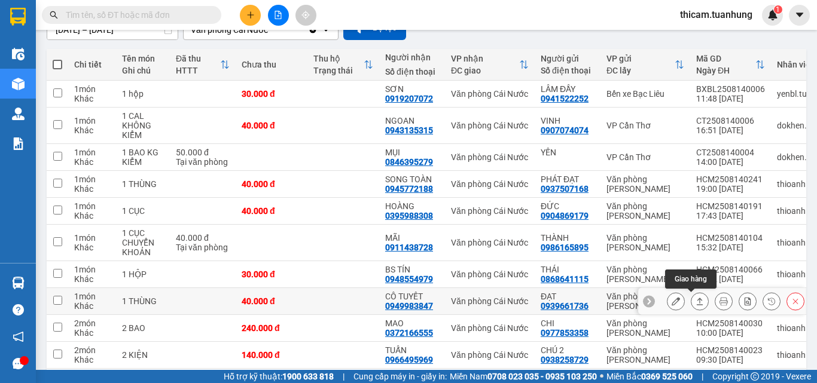
click at [695, 300] on icon at bounding box center [699, 301] width 8 height 8
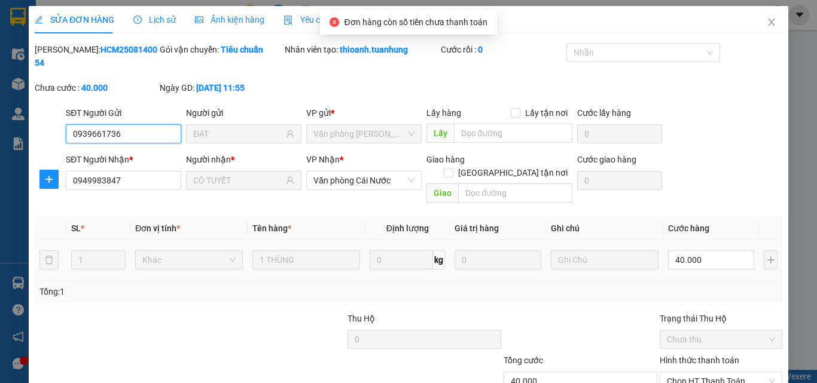
scroll to position [62, 0]
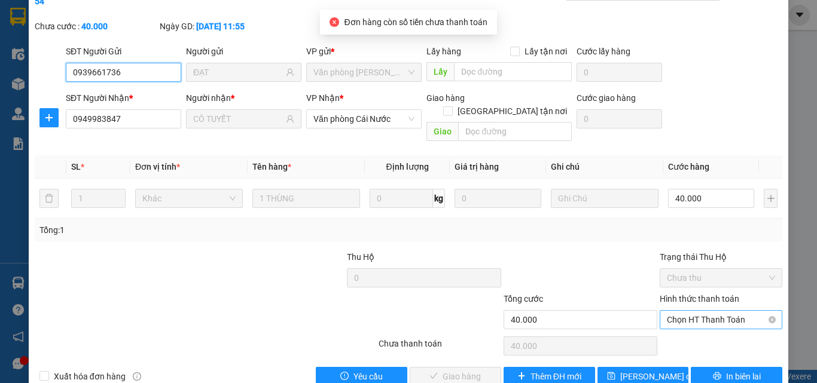
click at [681, 311] on span "Chọn HT Thanh Toán" at bounding box center [721, 320] width 108 height 18
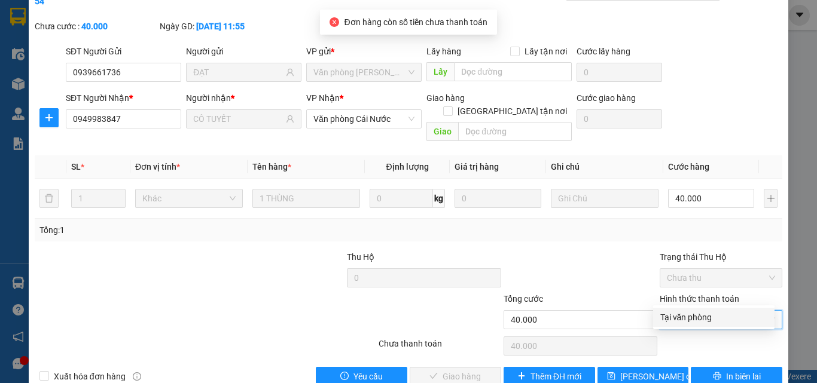
click at [680, 321] on div "Tại văn phòng" at bounding box center [713, 317] width 107 height 13
type input "0"
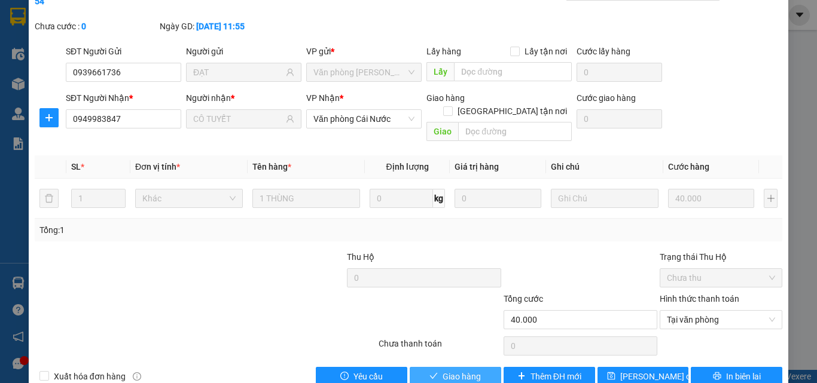
click at [476, 362] on button "Giao hàng" at bounding box center [454, 376] width 91 height 19
